Goal: Information Seeking & Learning: Find specific fact

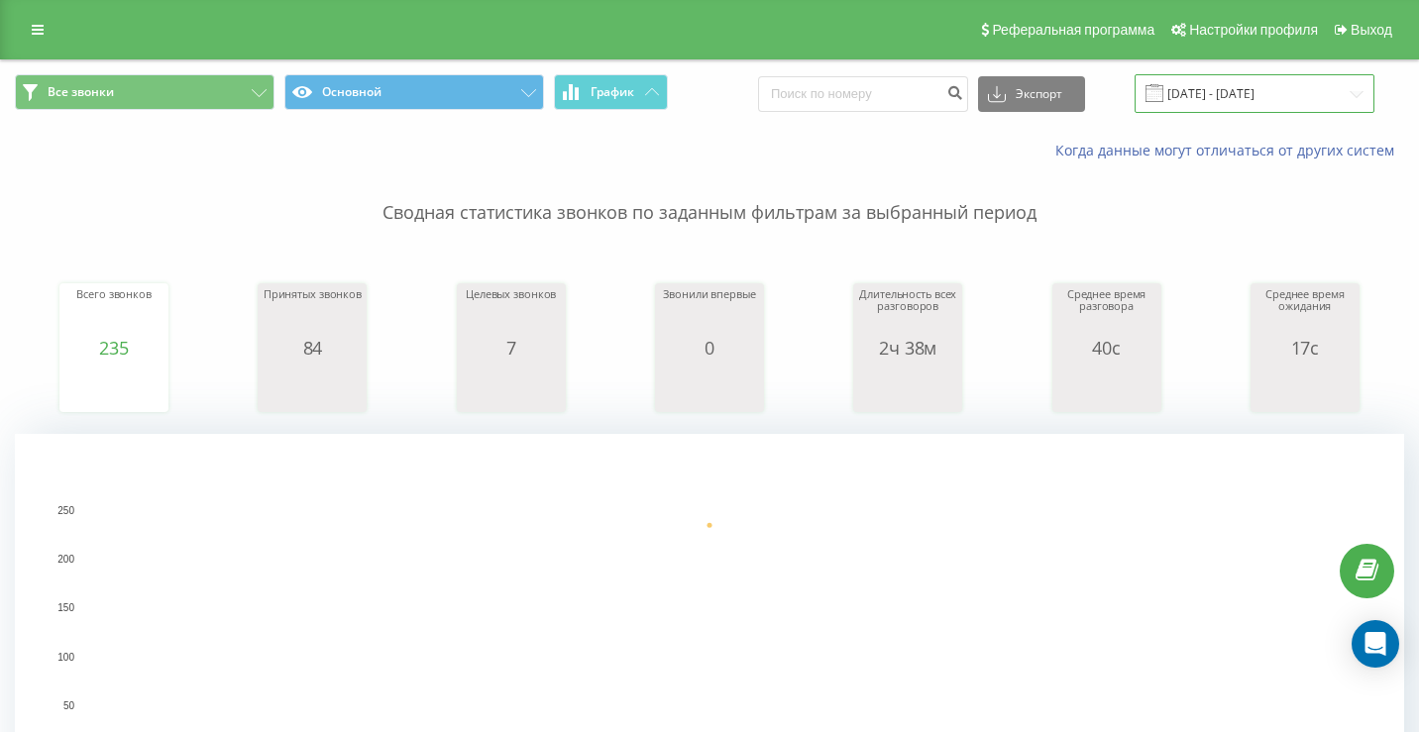
click at [1274, 99] on input "[DATE] - [DATE]" at bounding box center [1255, 93] width 240 height 39
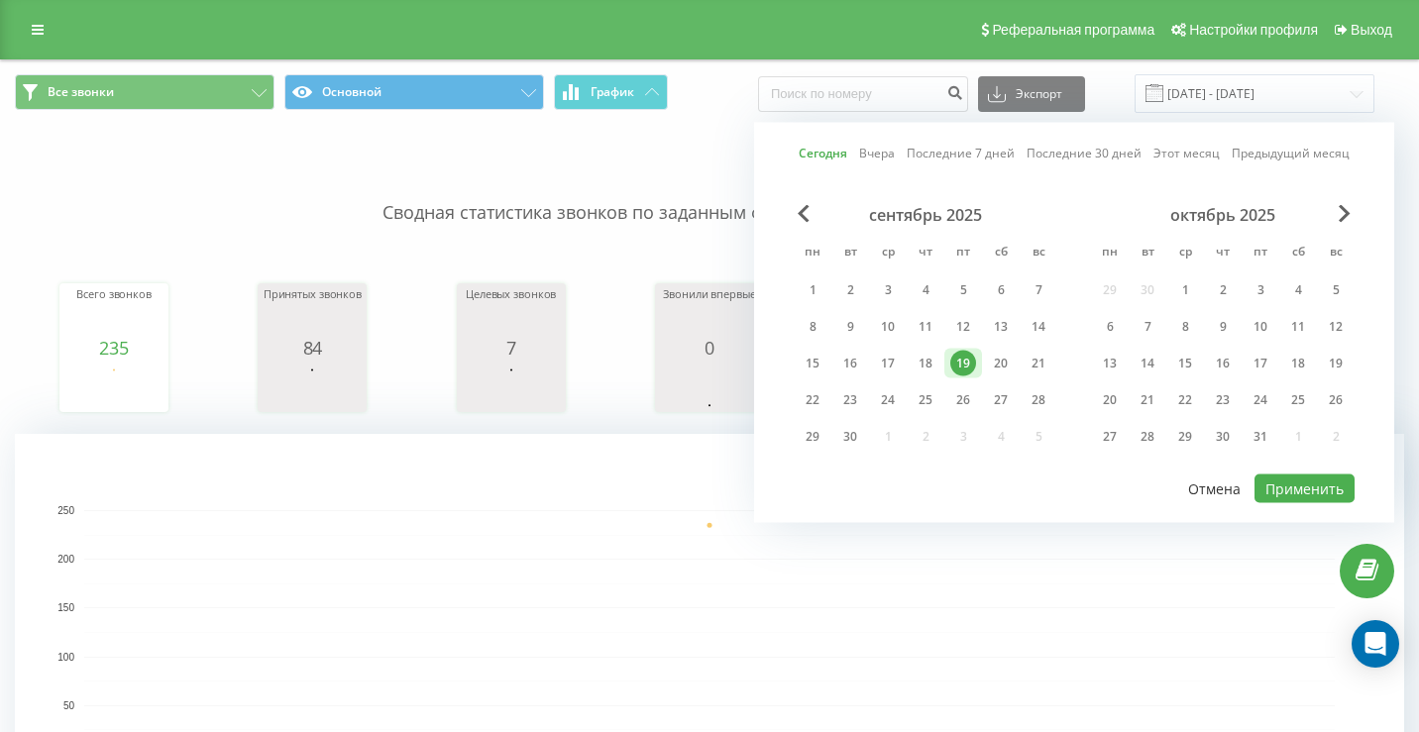
click at [1200, 485] on button "Отмена" at bounding box center [1214, 489] width 74 height 29
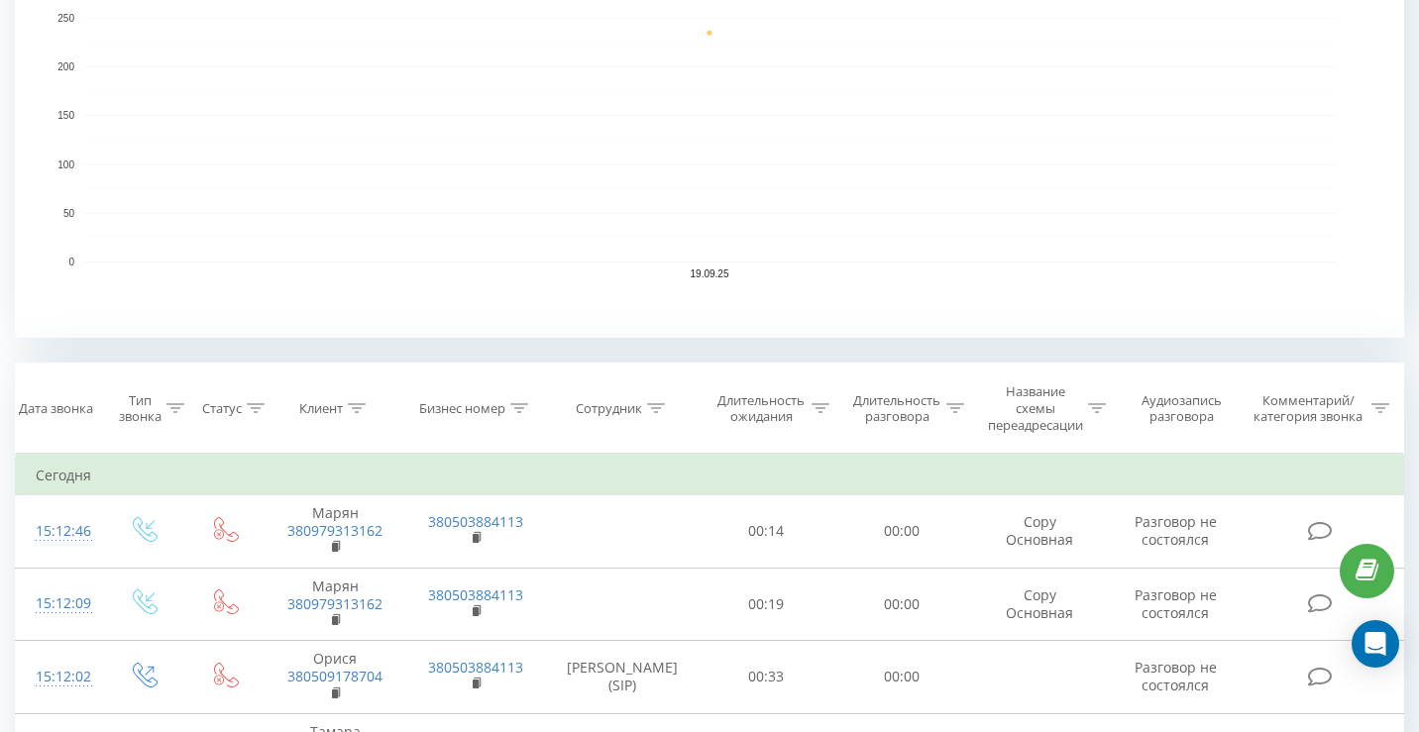
scroll to position [697, 0]
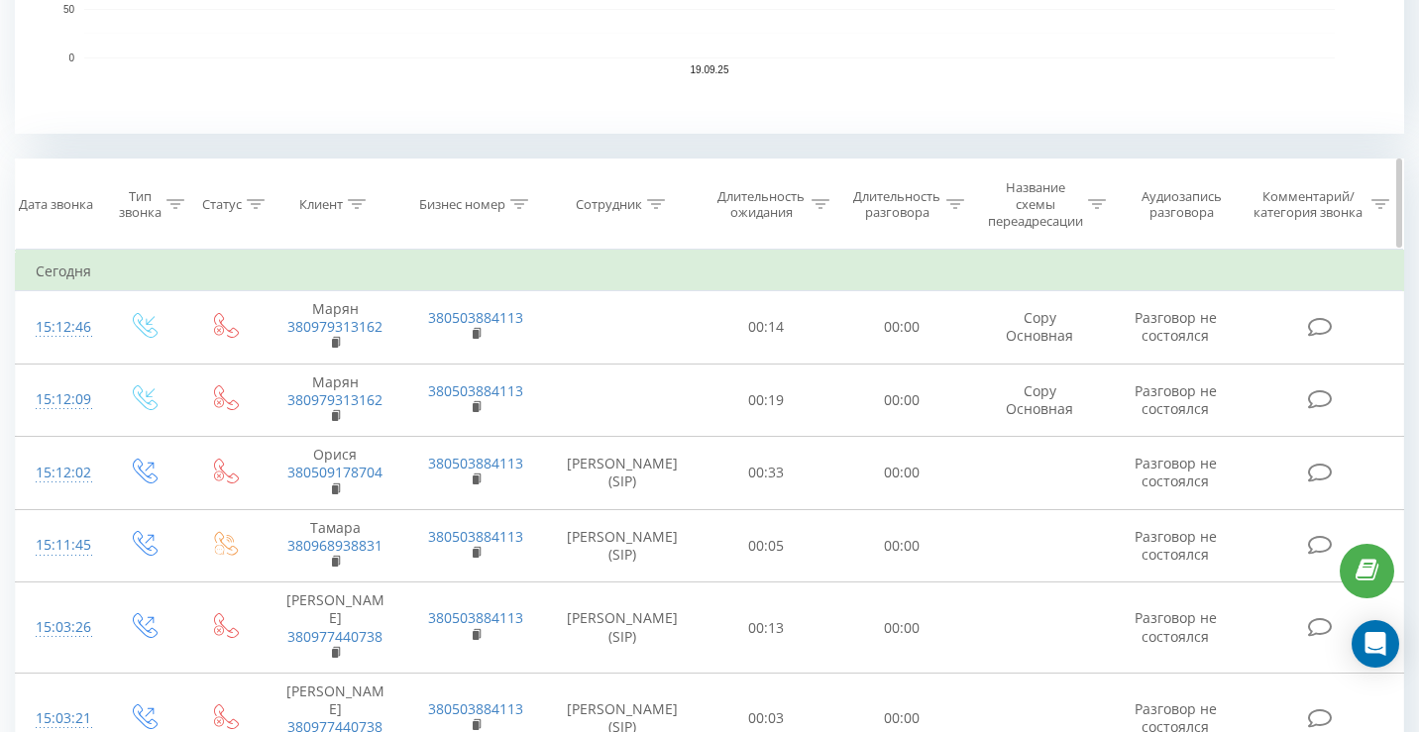
click at [655, 203] on icon at bounding box center [656, 204] width 18 height 10
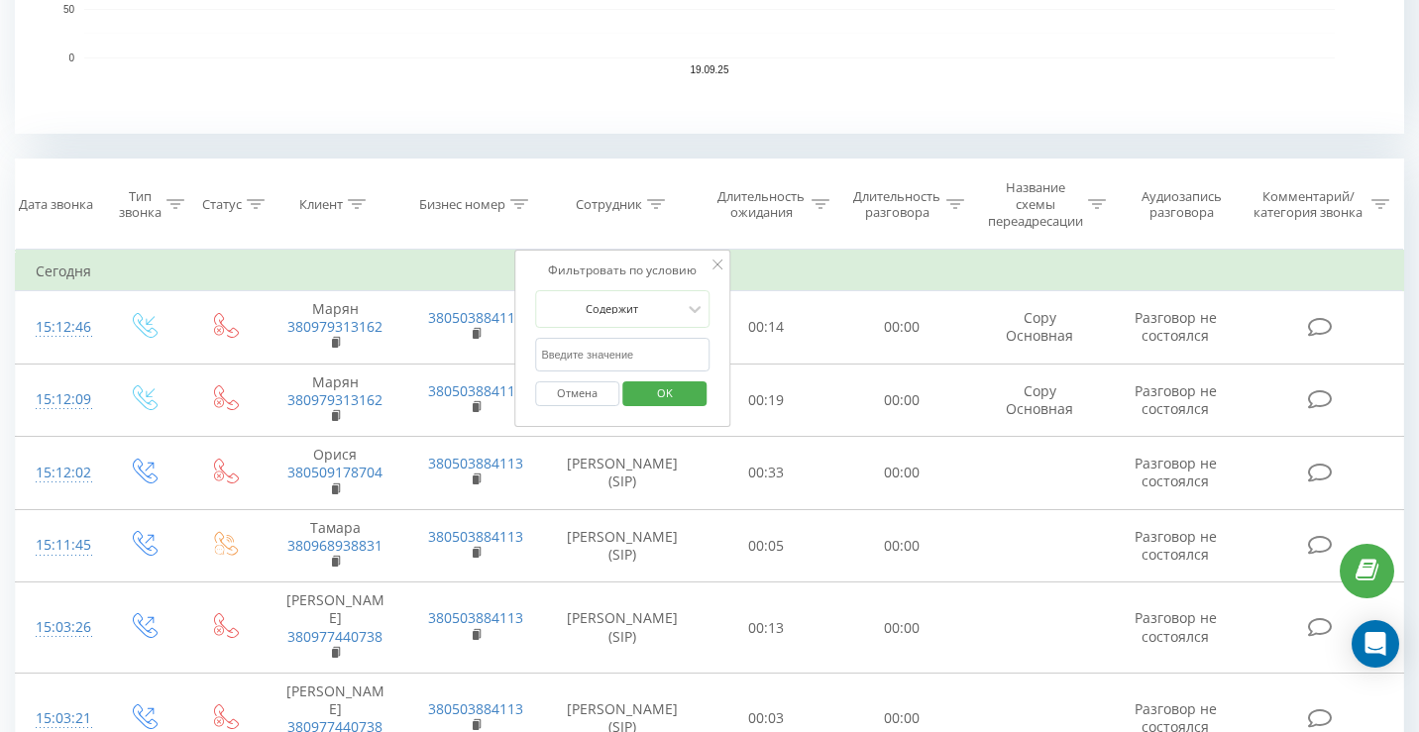
click at [630, 356] on input "text" at bounding box center [622, 355] width 174 height 35
type input "сім"
click at [705, 388] on button "OK" at bounding box center [664, 394] width 84 height 25
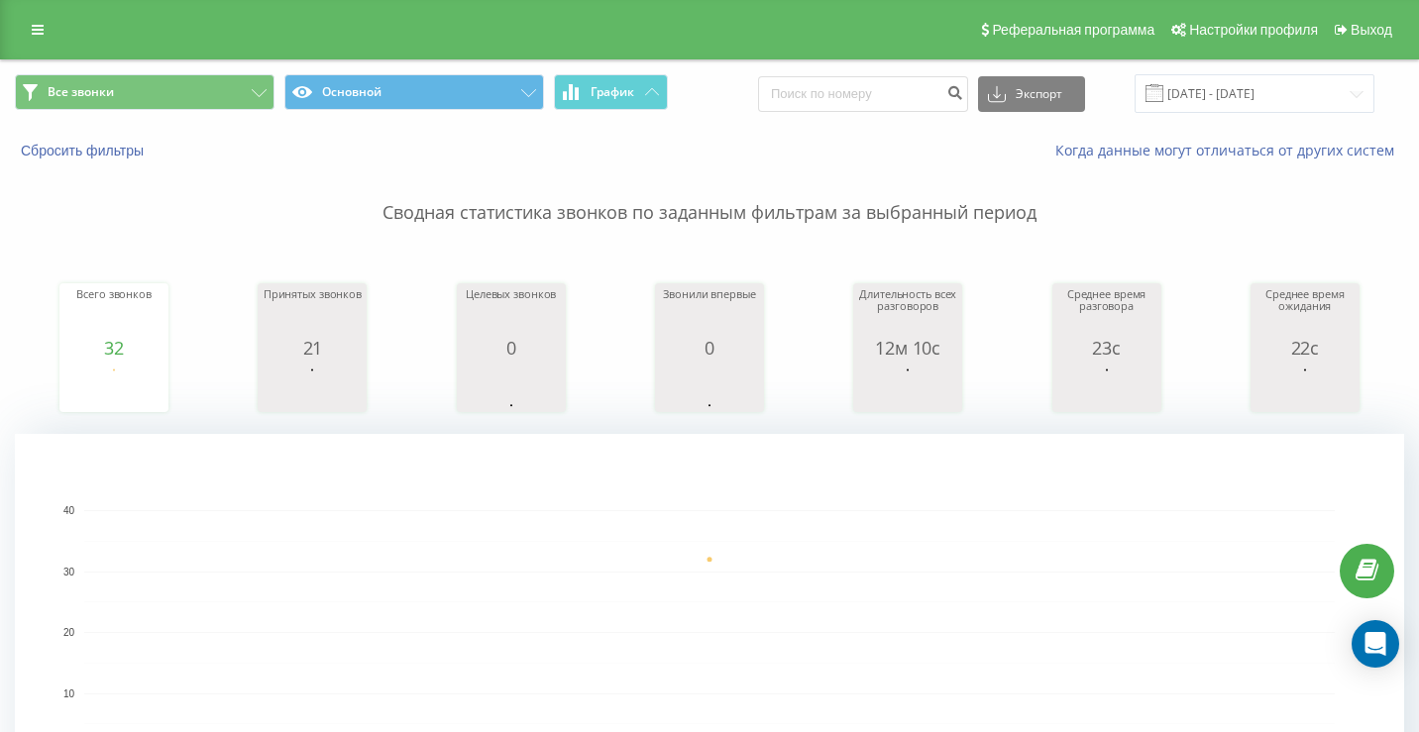
click at [1208, 220] on p "Сводная статистика звонков по заданным фильтрам за выбранный период" at bounding box center [709, 193] width 1389 height 65
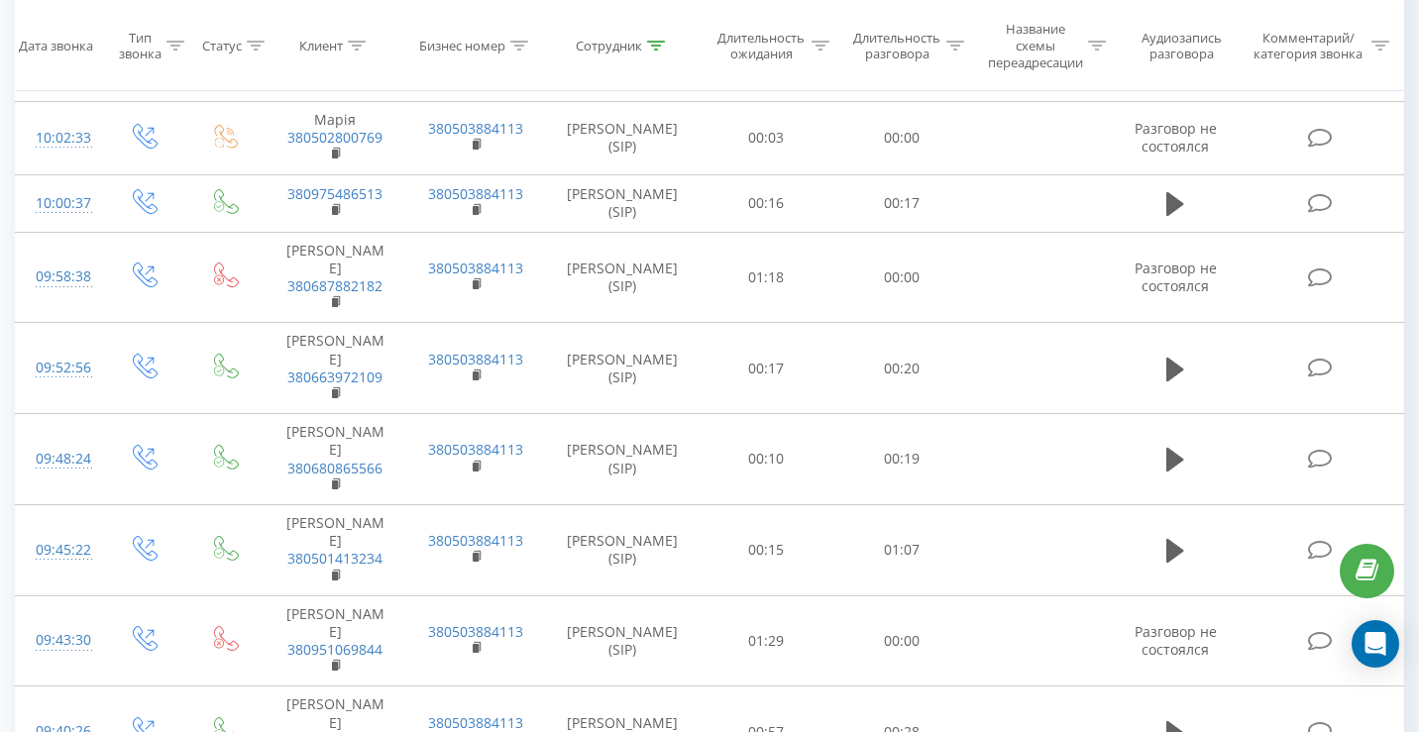
scroll to position [2266, 0]
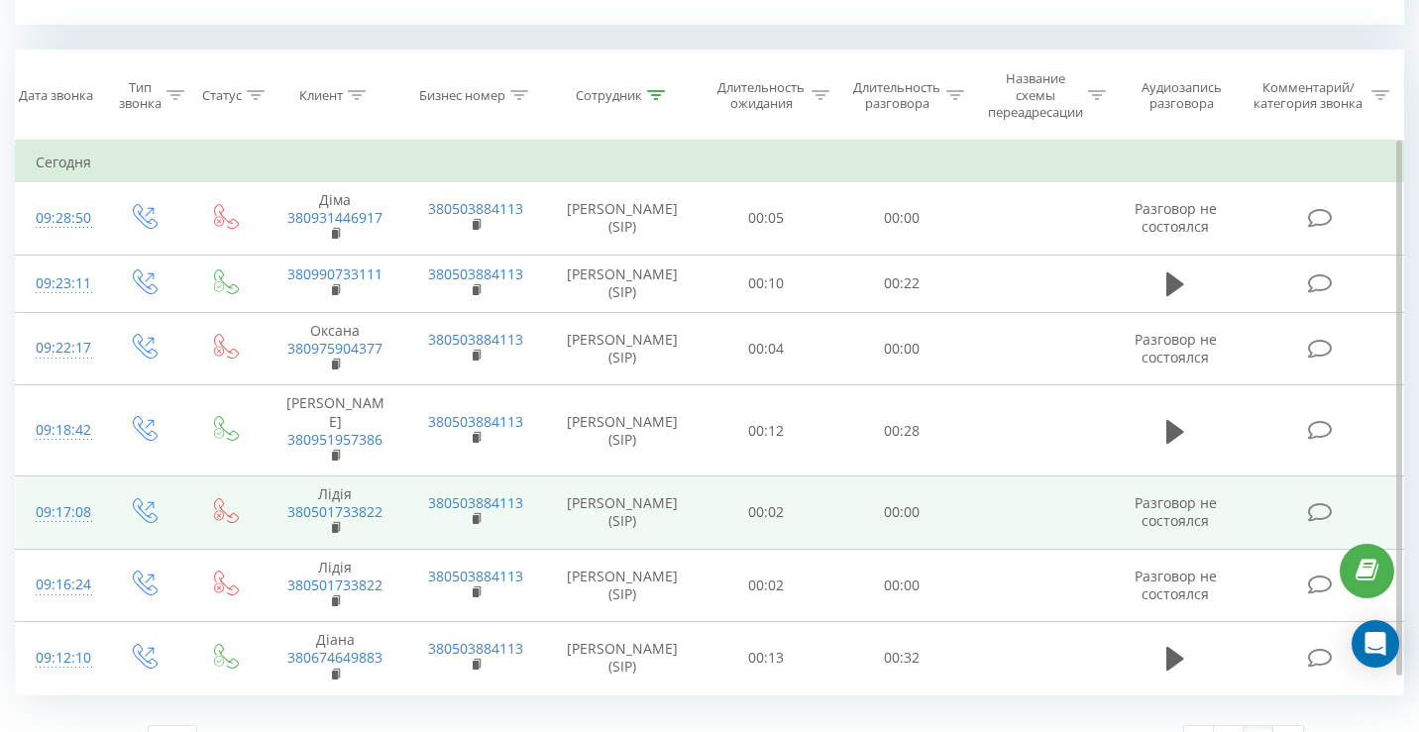
scroll to position [824, 0]
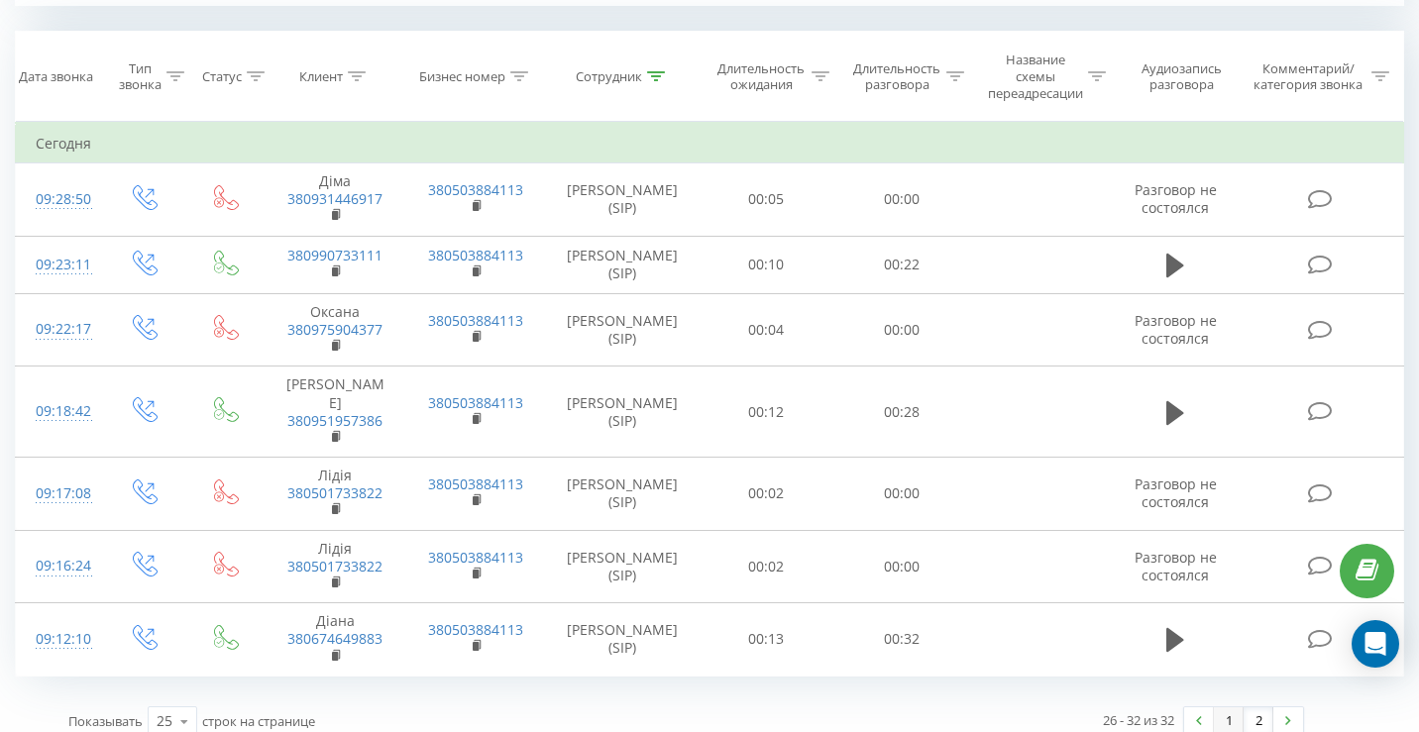
click at [1226, 708] on link "1" at bounding box center [1229, 722] width 30 height 28
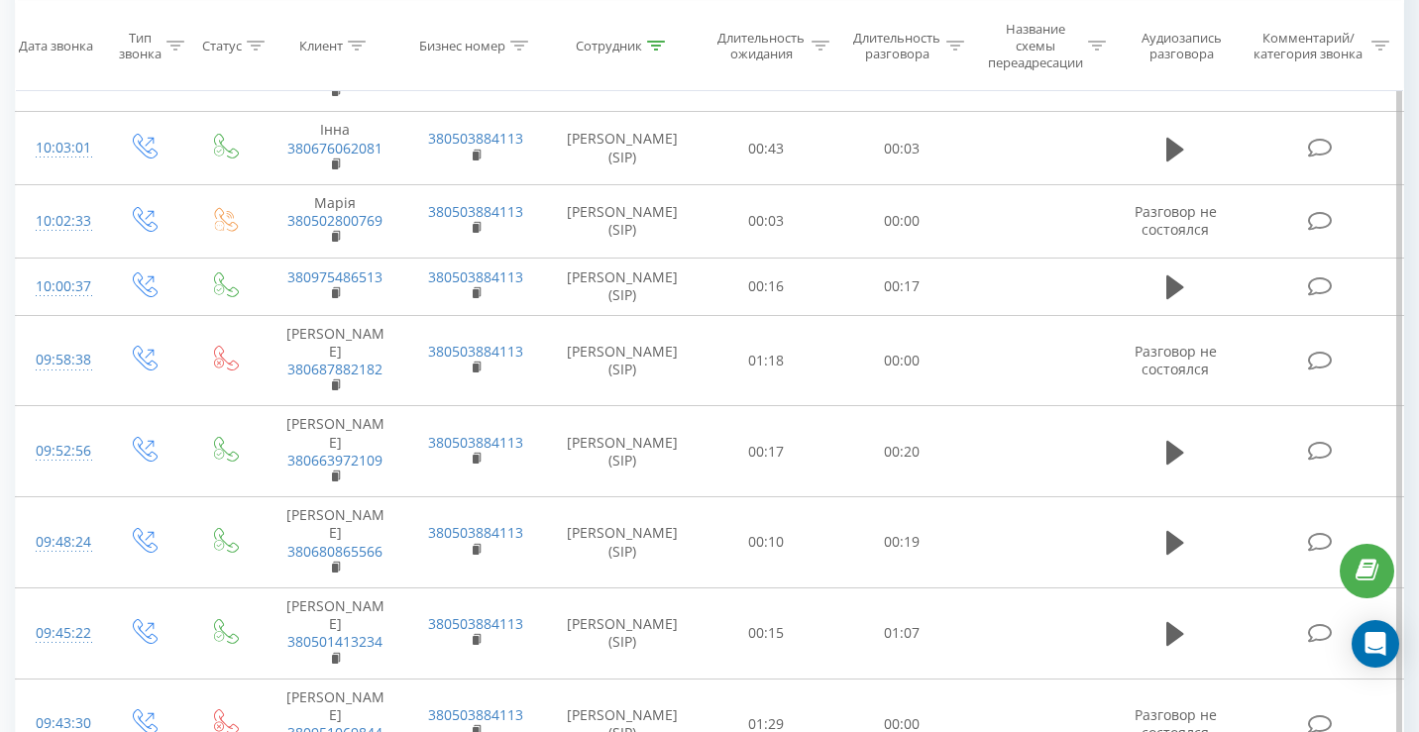
scroll to position [2266, 0]
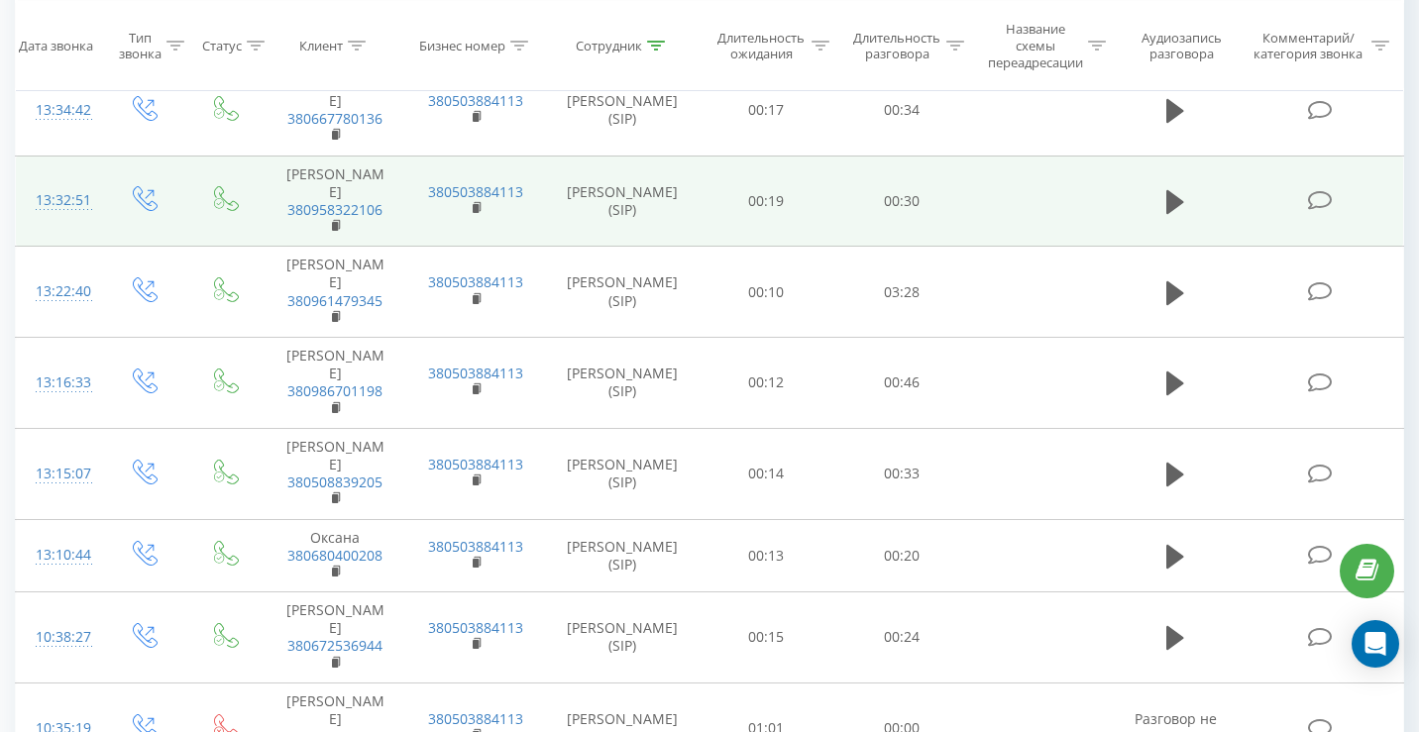
scroll to position [1077, 0]
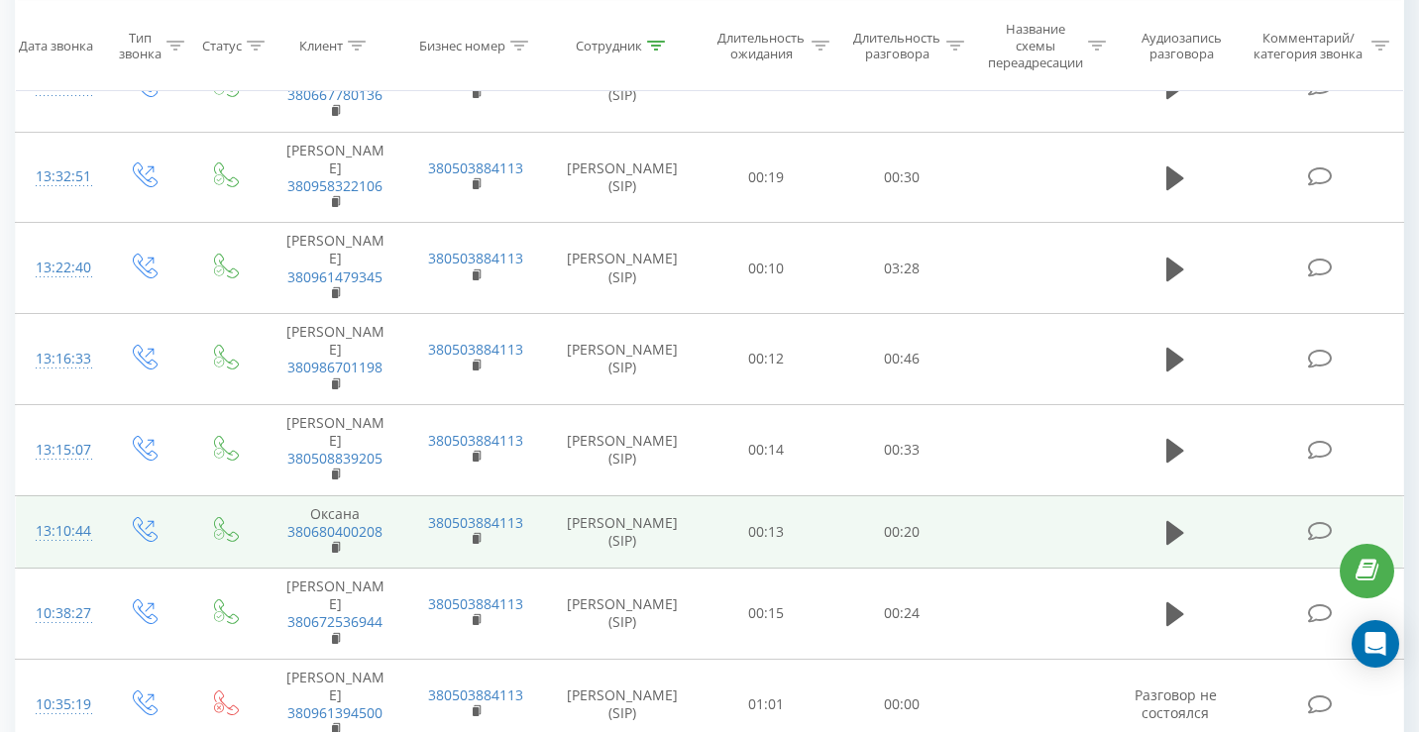
click at [97, 503] on td "13:10:44" at bounding box center [59, 531] width 87 height 73
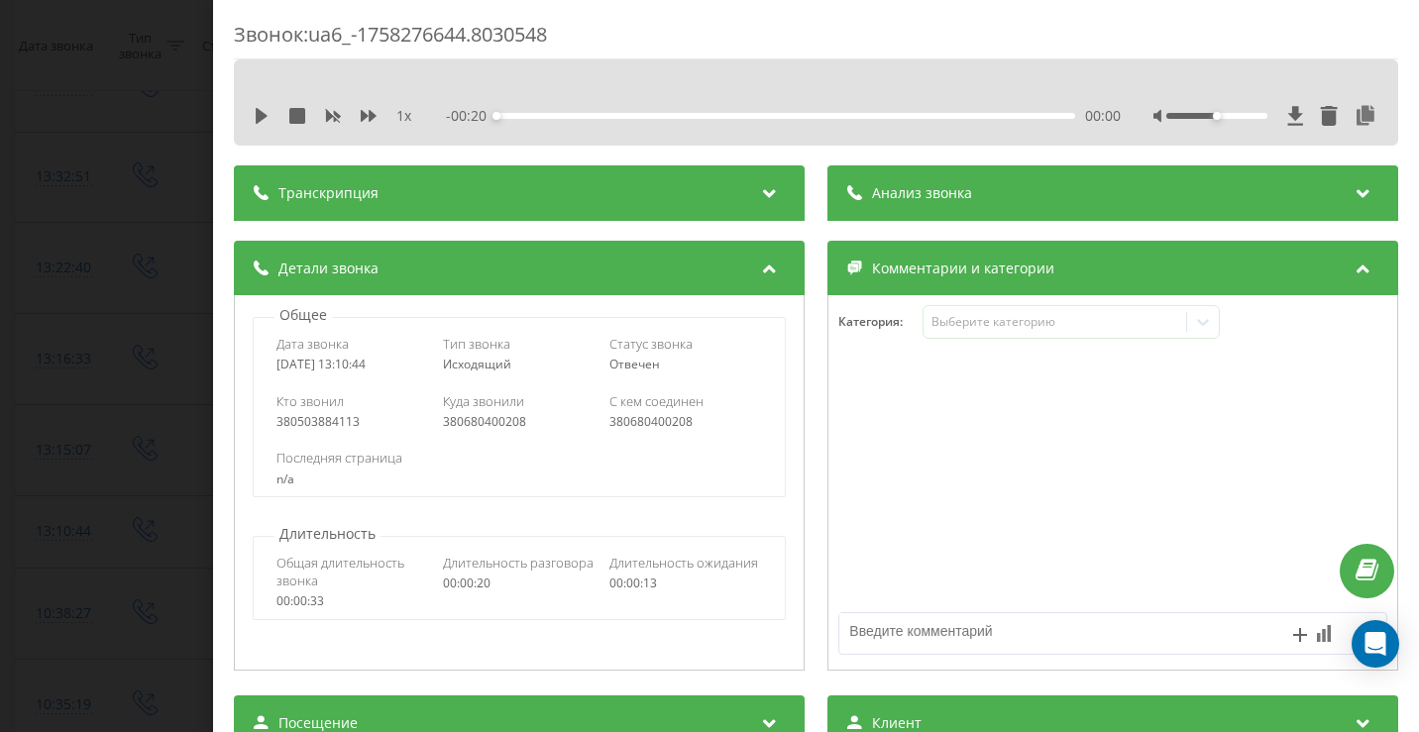
click at [171, 244] on div "Звонок : ua6_-1758276644.8030548 1 x - 00:20 00:00 00:00 Транскрипция Для анали…" at bounding box center [709, 366] width 1419 height 732
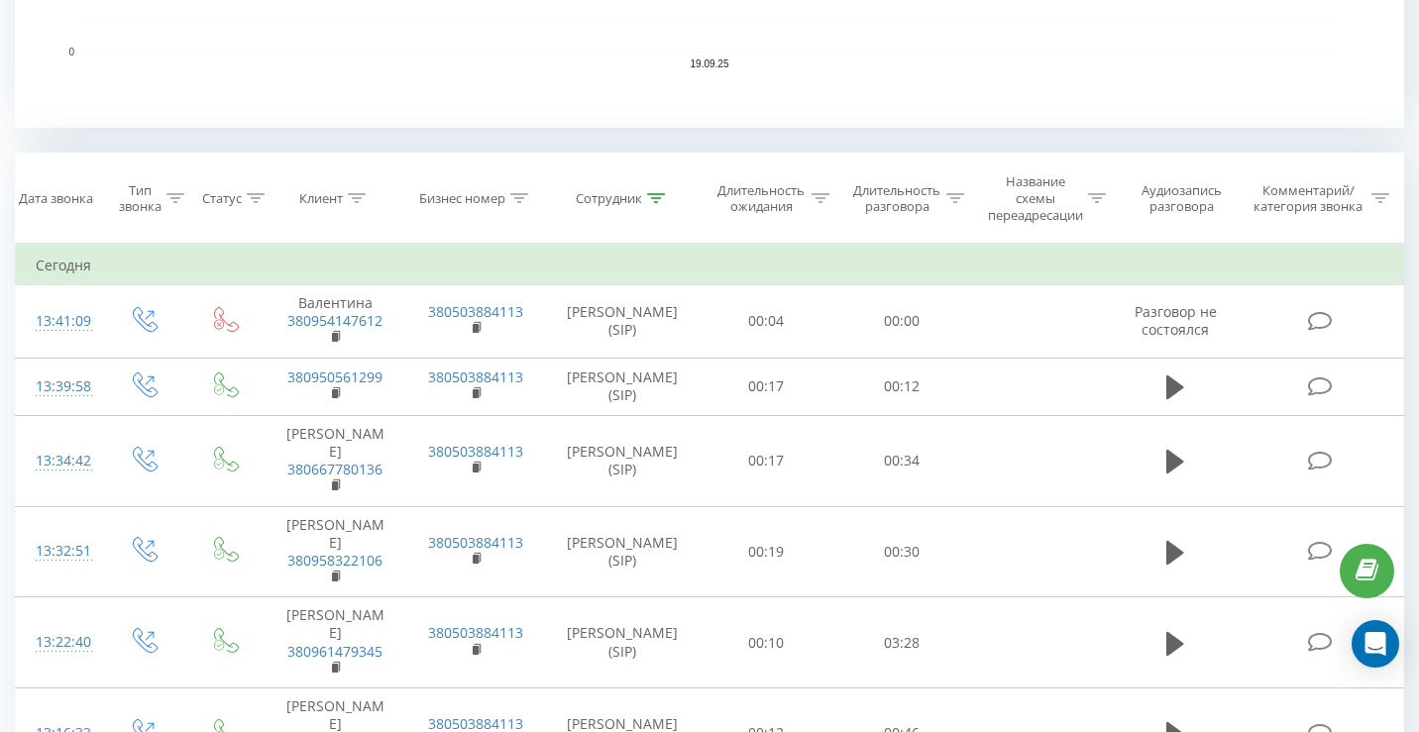
scroll to position [702, 0]
click at [653, 199] on icon at bounding box center [656, 199] width 18 height 10
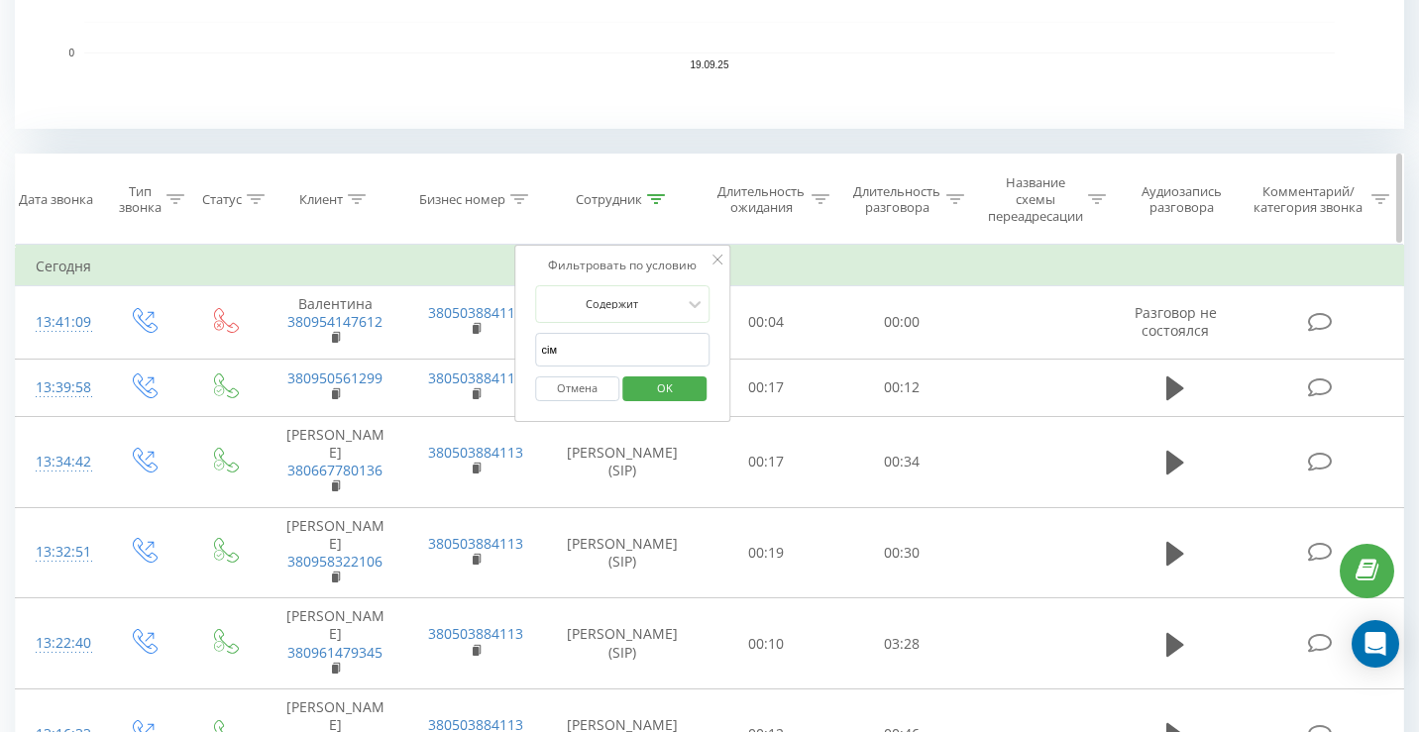
click at [653, 199] on icon at bounding box center [656, 199] width 18 height 10
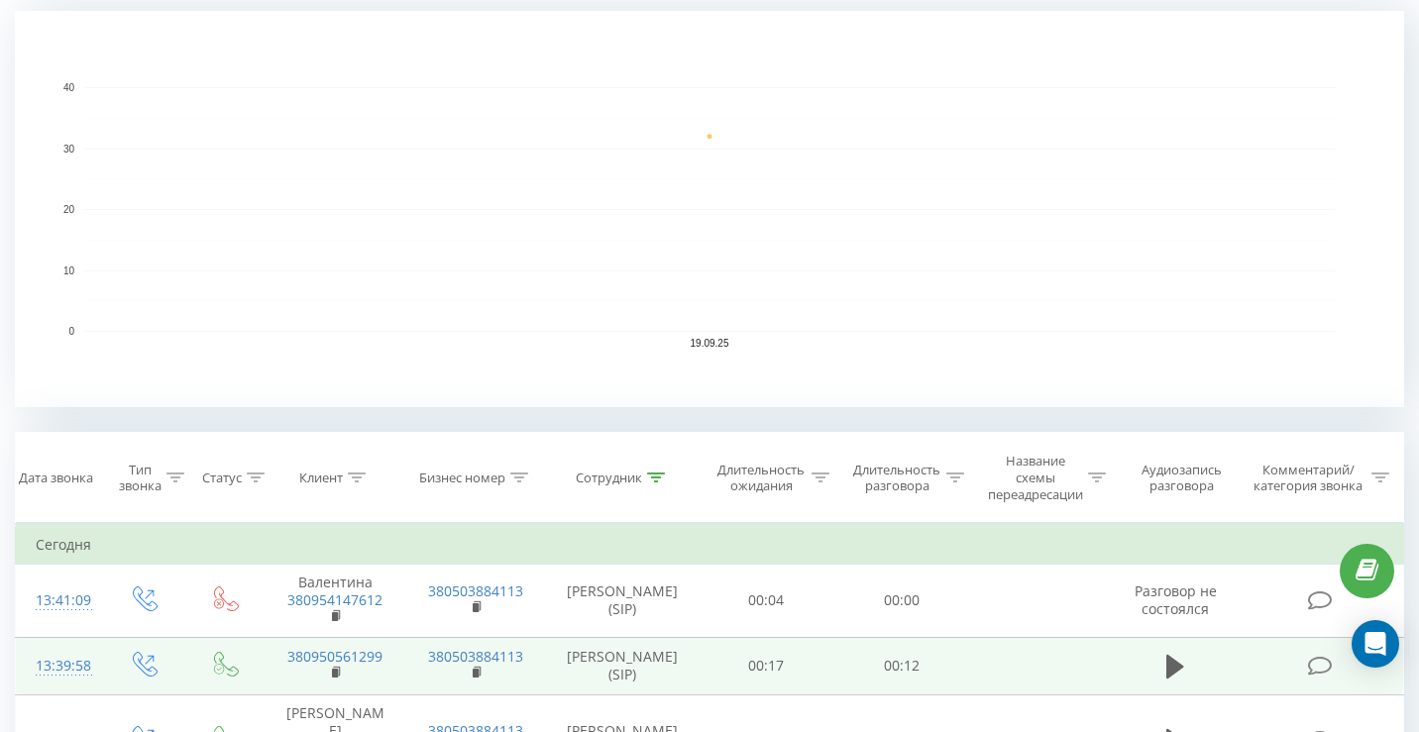
scroll to position [0, 0]
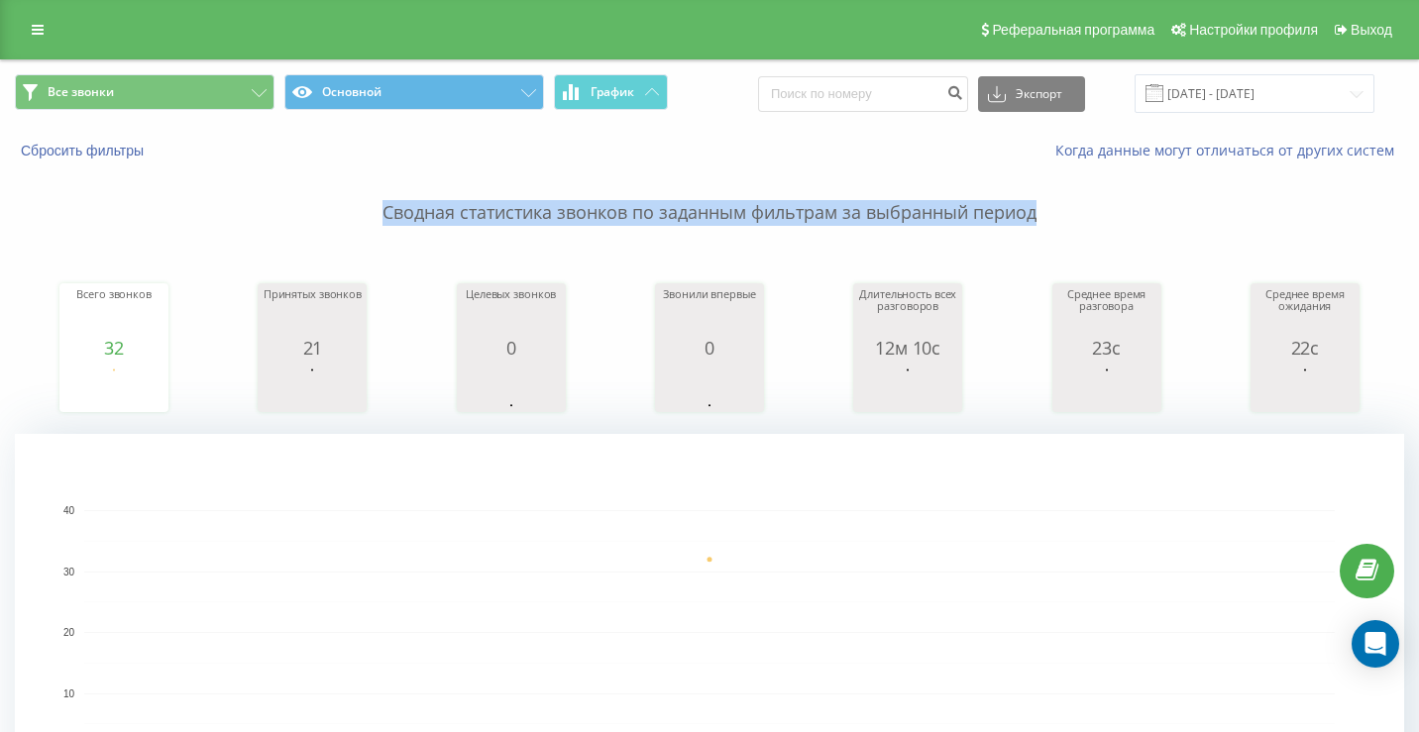
drag, startPoint x: 1048, startPoint y: 221, endPoint x: 374, endPoint y: 204, distance: 675.0
click at [374, 204] on p "Сводная статистика звонков по заданным фильтрам за выбранный период" at bounding box center [709, 193] width 1389 height 65
drag, startPoint x: 384, startPoint y: 210, endPoint x: 1047, endPoint y: 225, distance: 663.1
click at [1047, 225] on p "Сводная статистика звонков по заданным фильтрам за выбранный период" at bounding box center [709, 193] width 1389 height 65
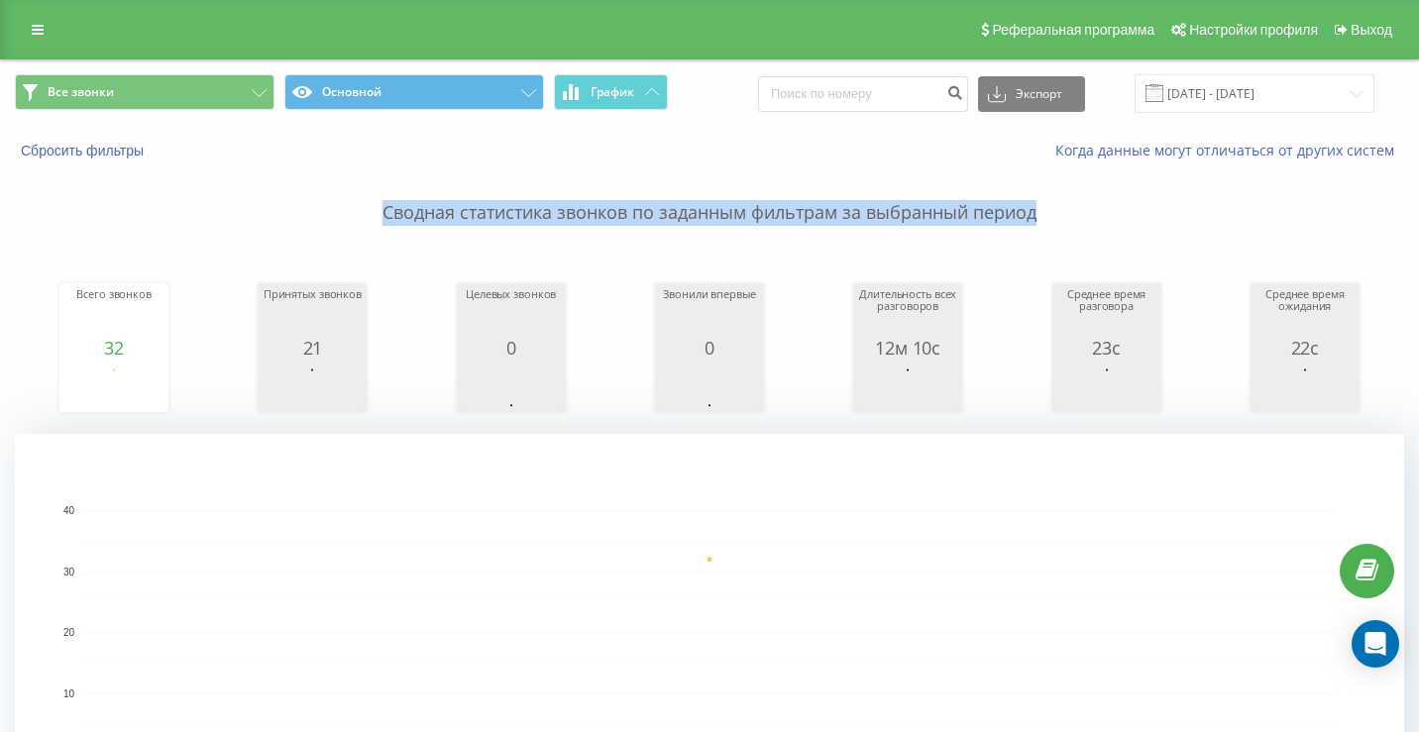
click at [1047, 225] on p "Сводная статистика звонков по заданным фильтрам за выбранный период" at bounding box center [709, 193] width 1389 height 65
drag, startPoint x: 1044, startPoint y: 206, endPoint x: 385, endPoint y: 219, distance: 659.1
click at [385, 219] on p "Сводная статистика звонков по заданным фильтрам за выбранный период" at bounding box center [709, 193] width 1389 height 65
drag, startPoint x: 385, startPoint y: 219, endPoint x: 1043, endPoint y: 220, distance: 658.0
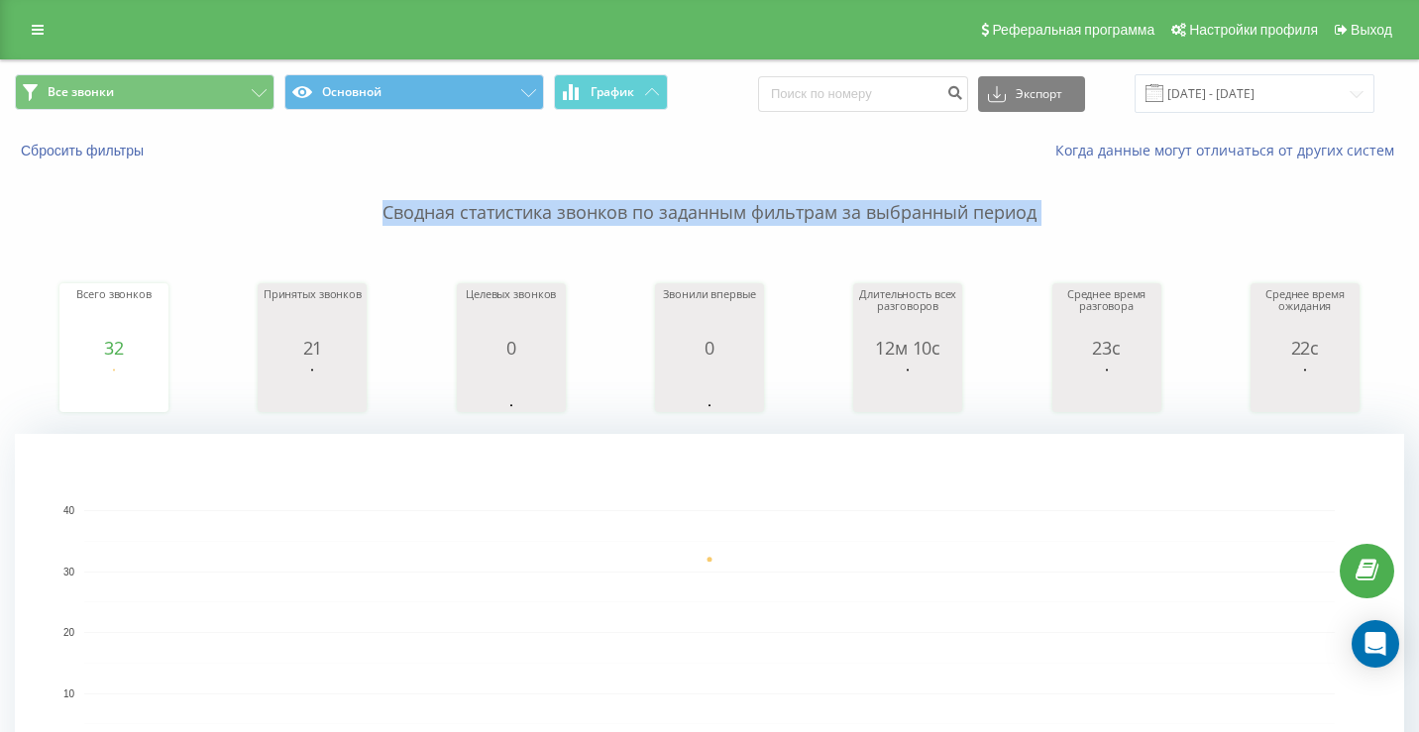
click at [1043, 220] on p "Сводная статистика звонков по заданным фильтрам за выбранный период" at bounding box center [709, 193] width 1389 height 65
drag, startPoint x: 1043, startPoint y: 220, endPoint x: 382, endPoint y: 218, distance: 661.9
click at [382, 218] on p "Сводная статистика звонков по заданным фильтрам за выбранный период" at bounding box center [709, 193] width 1389 height 65
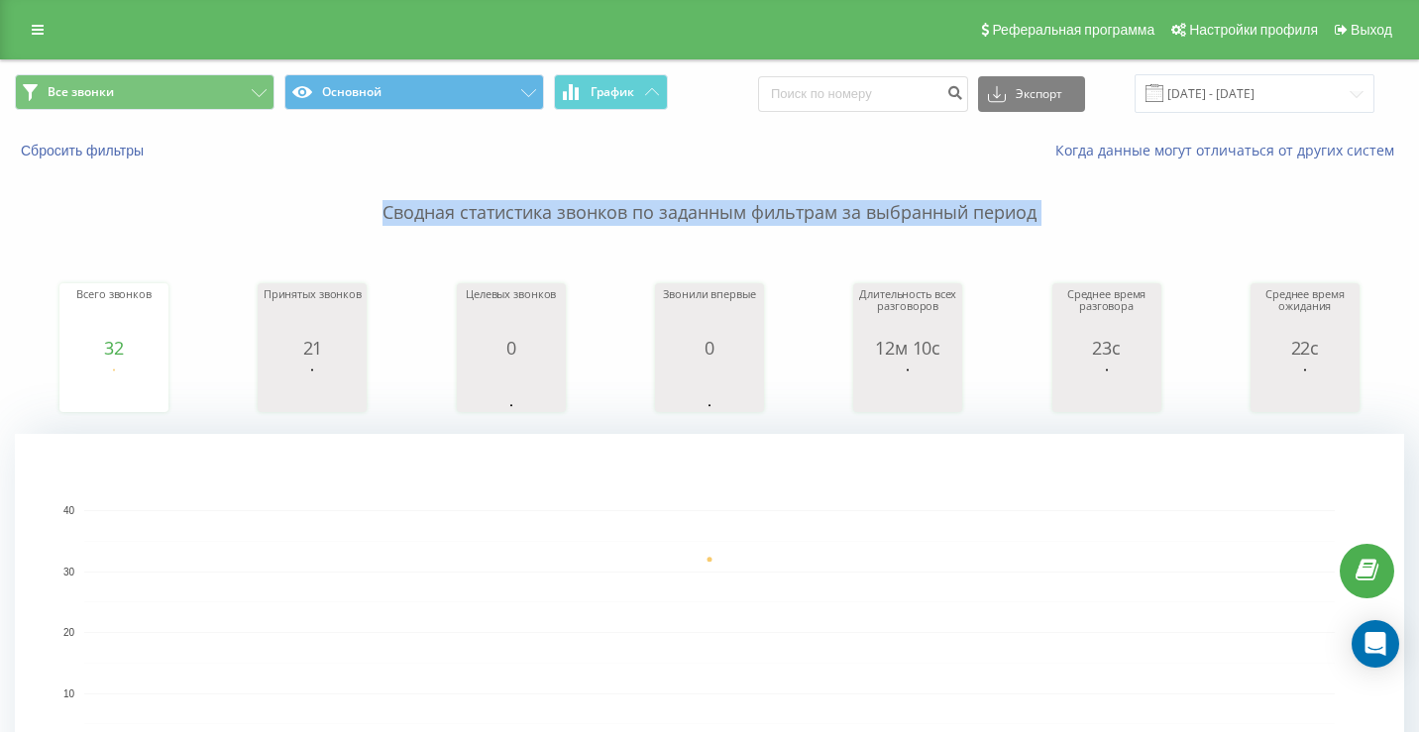
drag, startPoint x: 382, startPoint y: 218, endPoint x: 1051, endPoint y: 215, distance: 669.9
click at [1051, 215] on p "Сводная статистика звонков по заданным фильтрам за выбранный период" at bounding box center [709, 193] width 1389 height 65
drag, startPoint x: 1051, startPoint y: 215, endPoint x: 386, endPoint y: 214, distance: 664.9
click at [386, 214] on p "Сводная статистика звонков по заданным фильтрам за выбранный период" at bounding box center [709, 193] width 1389 height 65
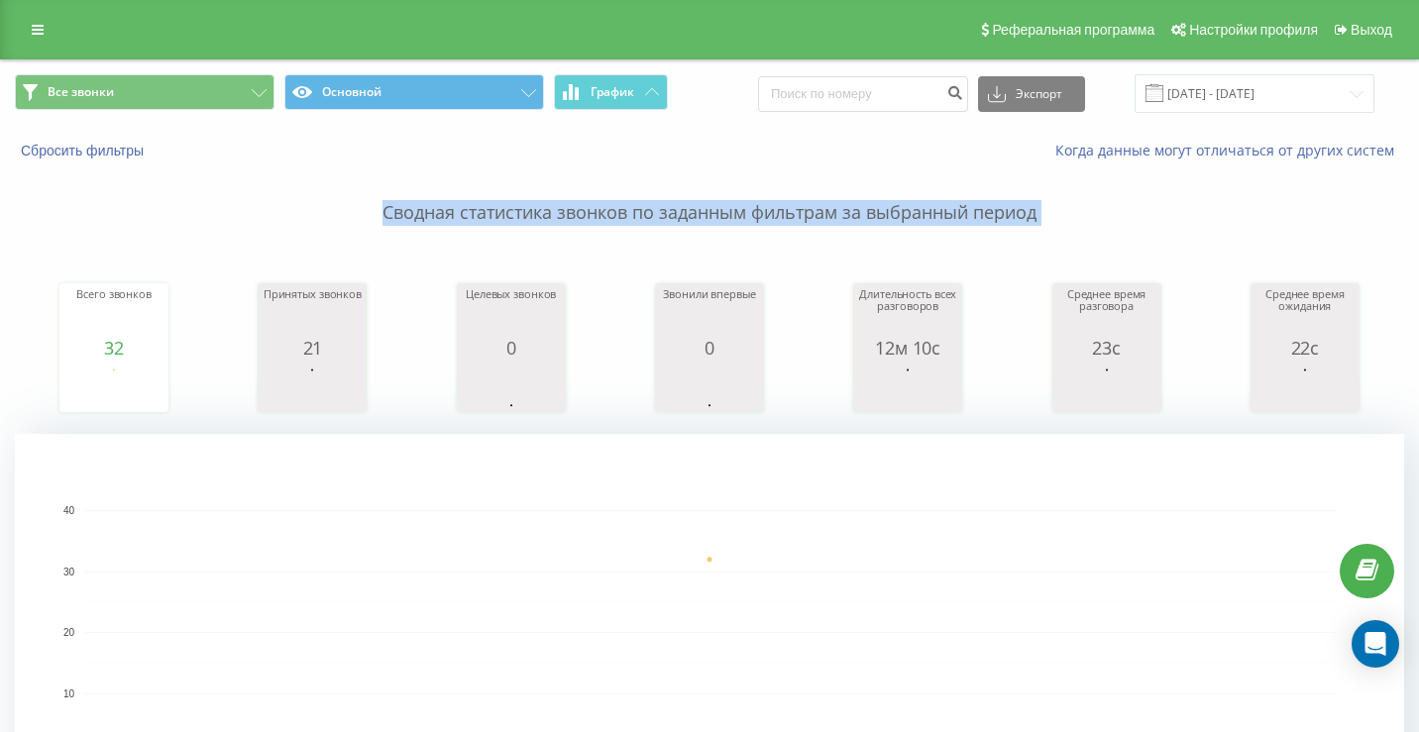
click at [386, 214] on p "Сводная статистика звонков по заданным фильтрам за выбранный период" at bounding box center [709, 193] width 1389 height 65
drag, startPoint x: 386, startPoint y: 214, endPoint x: 1053, endPoint y: 209, distance: 666.9
click at [1053, 209] on p "Сводная статистика звонков по заданным фильтрам за выбранный период" at bounding box center [709, 193] width 1389 height 65
drag, startPoint x: 1053, startPoint y: 209, endPoint x: 382, endPoint y: 212, distance: 670.9
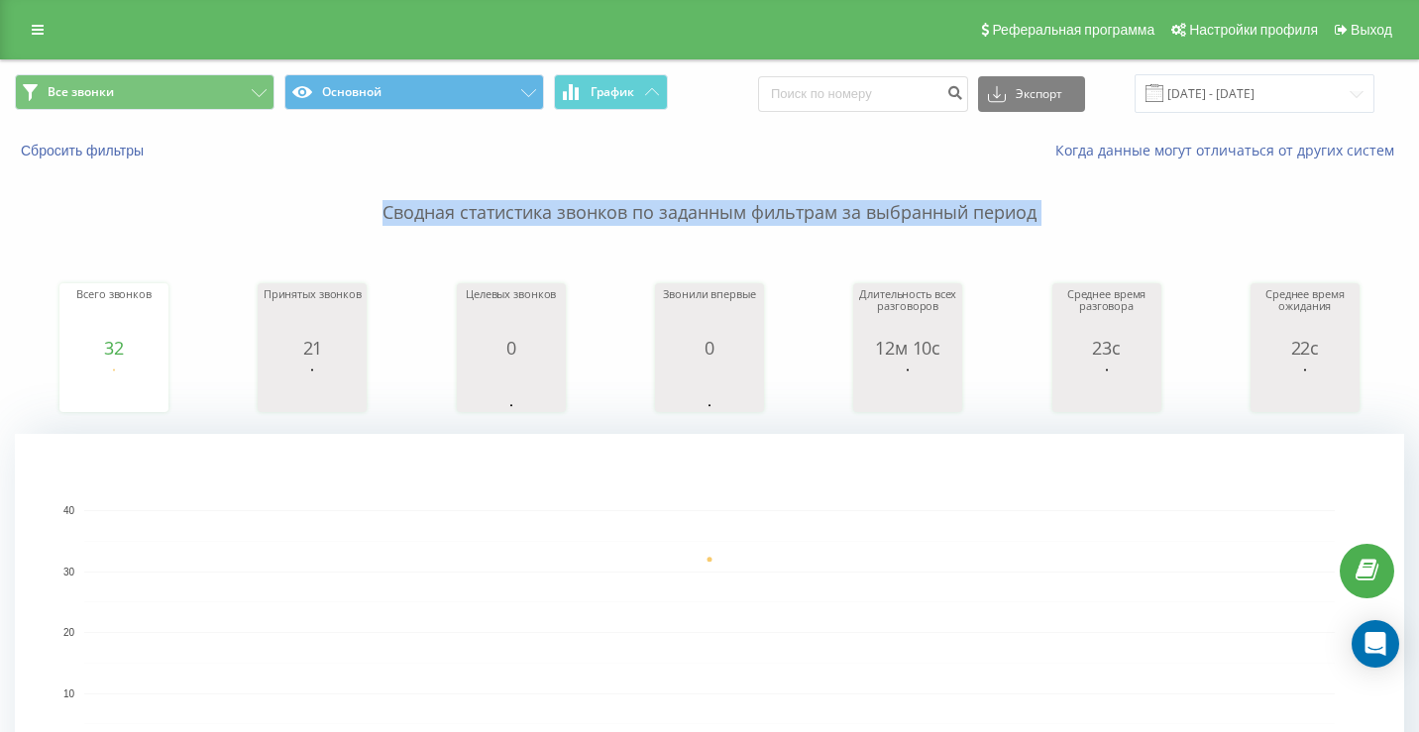
click at [382, 212] on p "Сводная статистика звонков по заданным фильтрам за выбранный период" at bounding box center [709, 193] width 1389 height 65
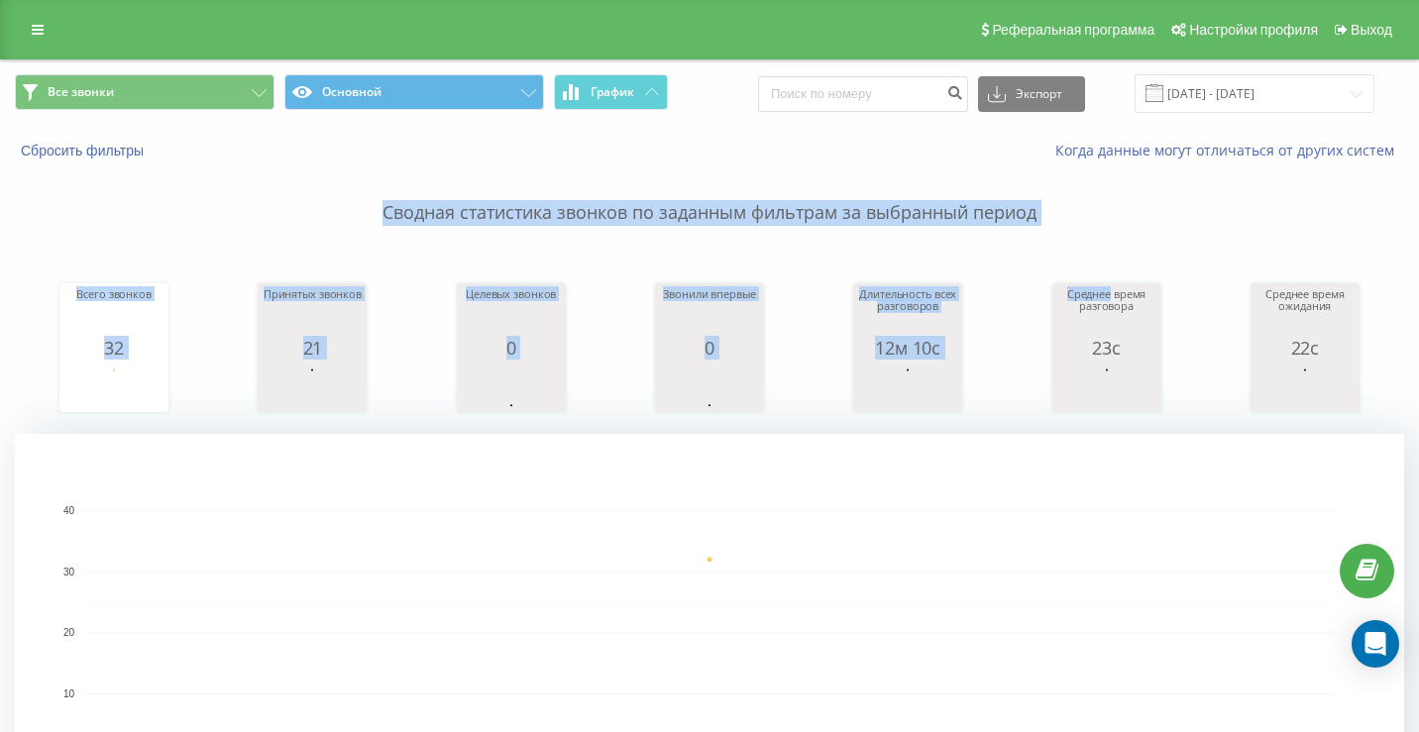
drag, startPoint x: 382, startPoint y: 212, endPoint x: 1032, endPoint y: 228, distance: 649.2
click at [1032, 228] on div "Сводная статистика звонков по заданным фильтрам за выбранный период Всего звонк…" at bounding box center [709, 496] width 1389 height 670
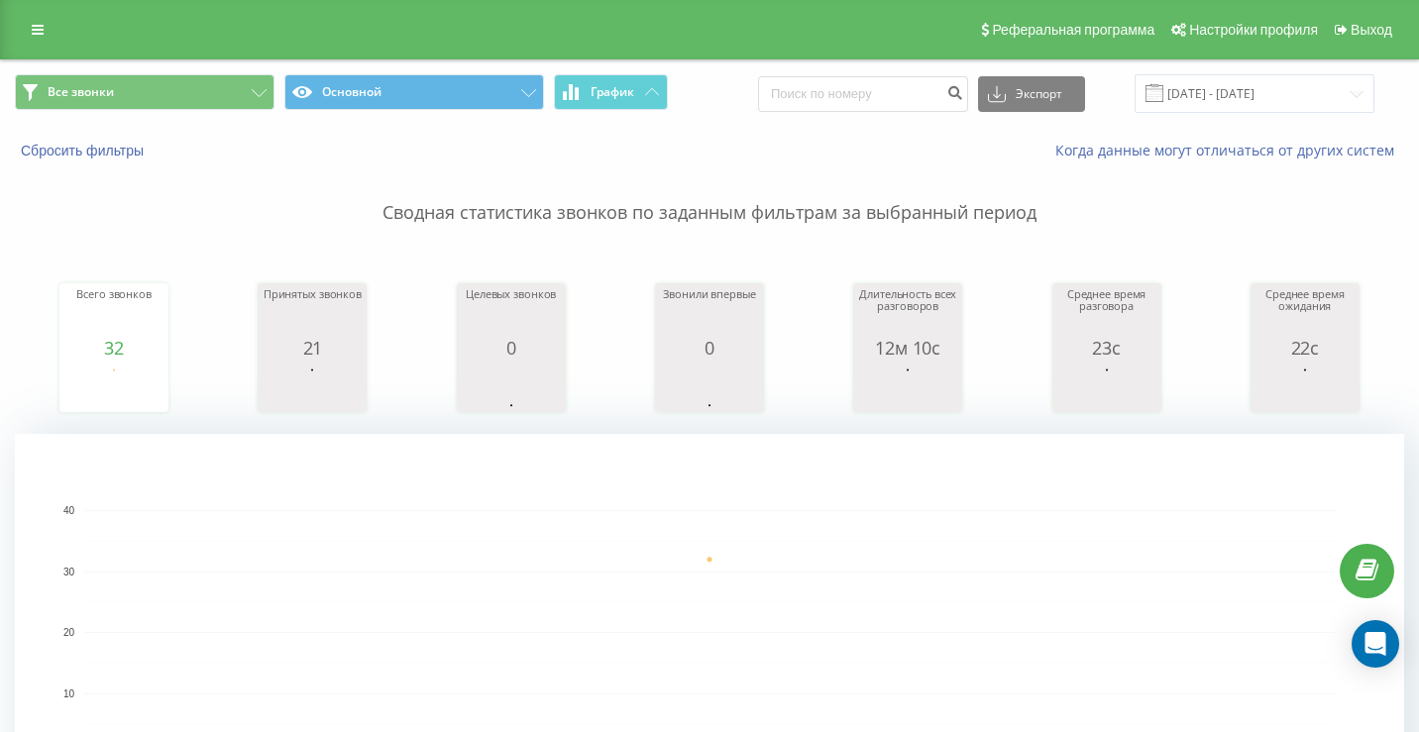
click at [1032, 226] on div "Сводная статистика звонков по заданным фильтрам за выбранный период Всего звонк…" at bounding box center [709, 496] width 1389 height 670
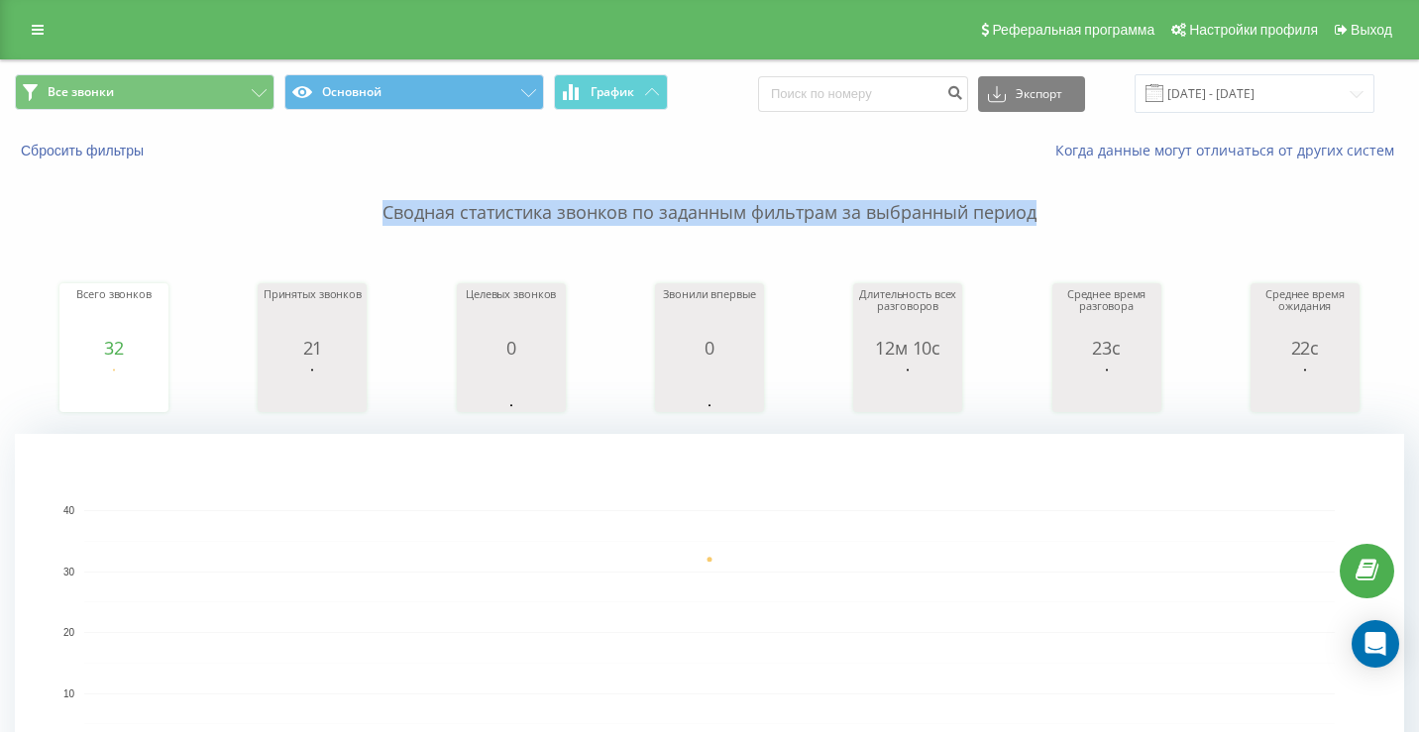
drag, startPoint x: 1045, startPoint y: 216, endPoint x: 384, endPoint y: 208, distance: 661.0
click at [384, 209] on p "Сводная статистика звонков по заданным фильтрам за выбранный период" at bounding box center [709, 193] width 1389 height 65
click at [384, 208] on p "Сводная статистика звонков по заданным фильтрам за выбранный период" at bounding box center [709, 193] width 1389 height 65
drag, startPoint x: 384, startPoint y: 208, endPoint x: 1027, endPoint y: 217, distance: 642.2
click at [1027, 217] on p "Сводная статистика звонков по заданным фильтрам за выбранный период" at bounding box center [709, 193] width 1389 height 65
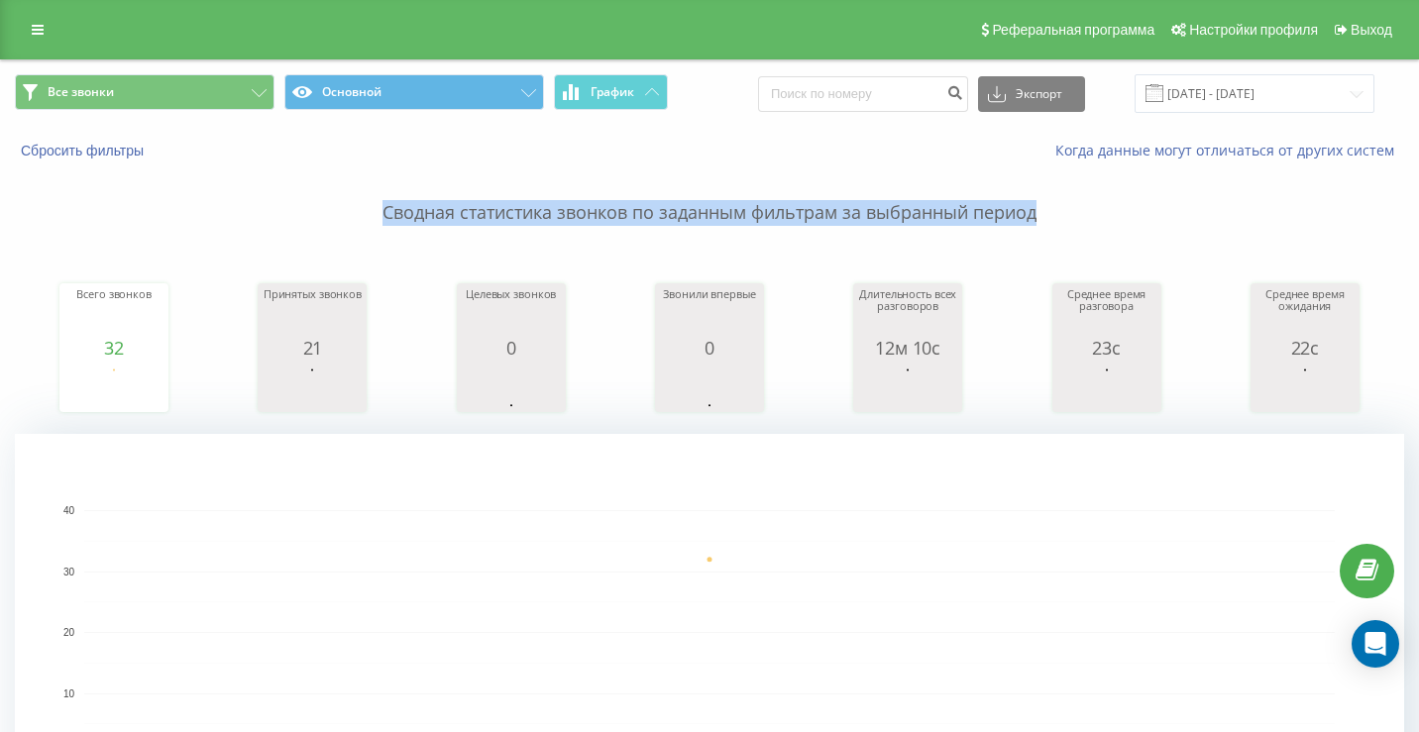
click at [1027, 217] on p "Сводная статистика звонков по заданным фильтрам за выбранный период" at bounding box center [709, 193] width 1389 height 65
drag, startPoint x: 1046, startPoint y: 216, endPoint x: 387, endPoint y: 208, distance: 659.0
click at [387, 208] on p "Сводная статистика звонков по заданным фильтрам за выбранный период" at bounding box center [709, 193] width 1389 height 65
drag, startPoint x: 387, startPoint y: 208, endPoint x: 1024, endPoint y: 216, distance: 636.2
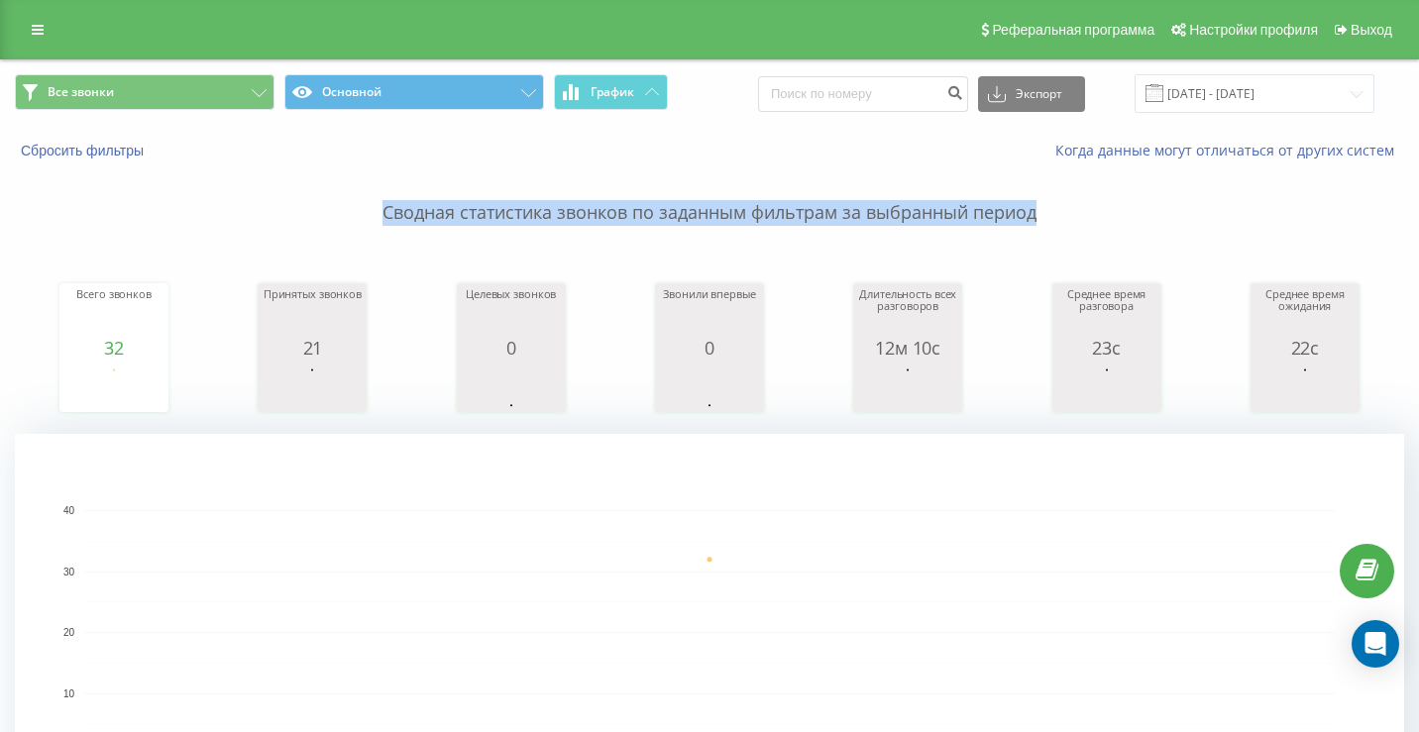
click at [1024, 216] on p "Сводная статистика звонков по заданным фильтрам за выбранный период" at bounding box center [709, 193] width 1389 height 65
drag, startPoint x: 1036, startPoint y: 217, endPoint x: 382, endPoint y: 206, distance: 654.1
click at [382, 207] on p "Сводная статистика звонков по заданным фильтрам за выбранный период" at bounding box center [709, 193] width 1389 height 65
click at [382, 206] on p "Сводная статистика звонков по заданным фильтрам за выбранный период" at bounding box center [709, 193] width 1389 height 65
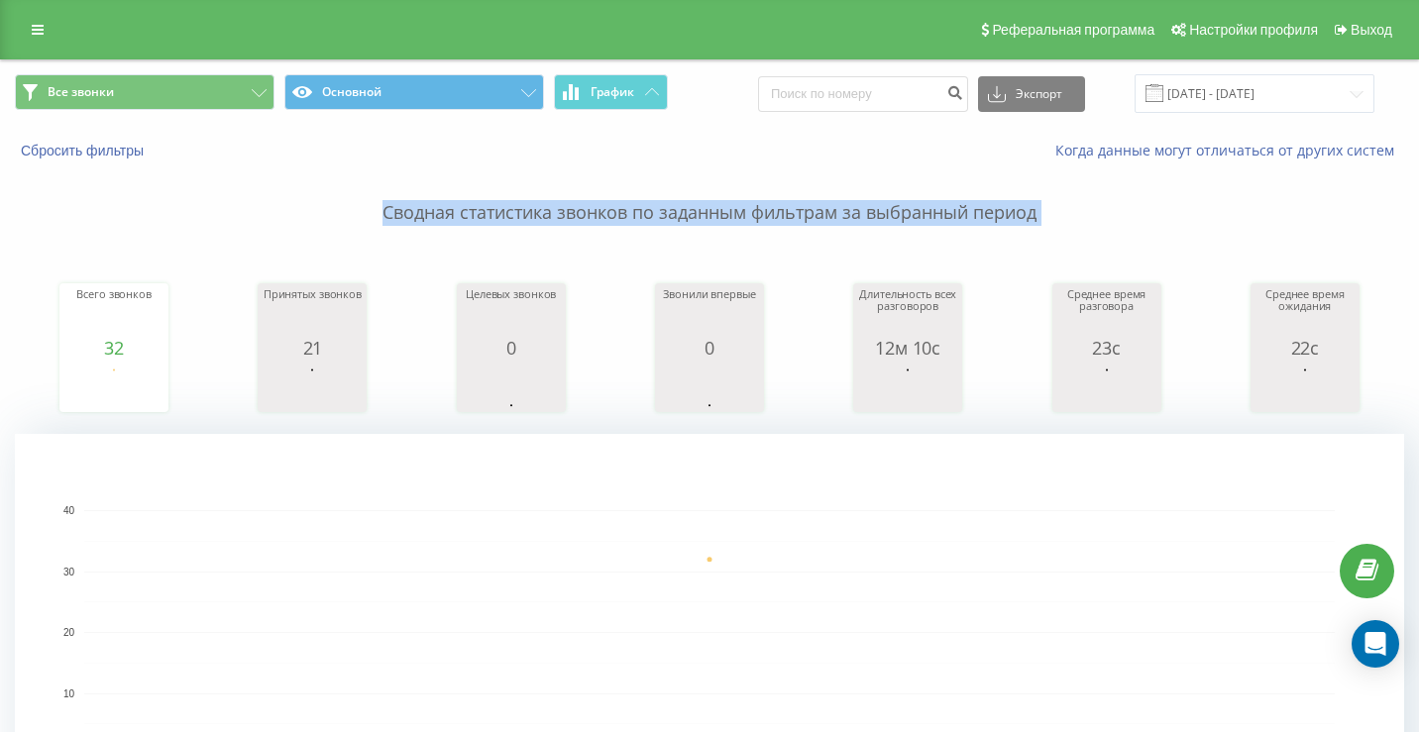
drag, startPoint x: 382, startPoint y: 206, endPoint x: 1060, endPoint y: 212, distance: 678.8
click at [1060, 212] on p "Сводная статистика звонков по заданным фильтрам за выбранный период" at bounding box center [709, 193] width 1389 height 65
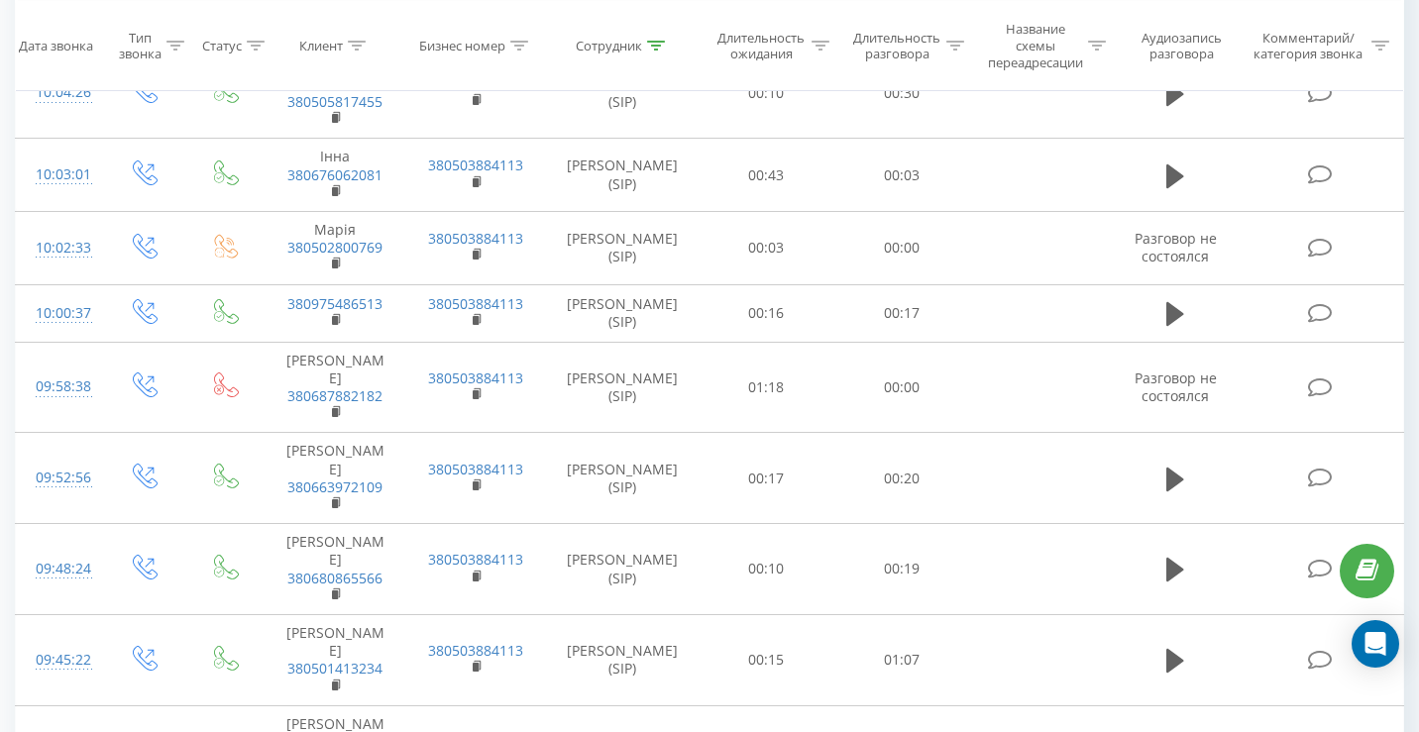
scroll to position [2033, 0]
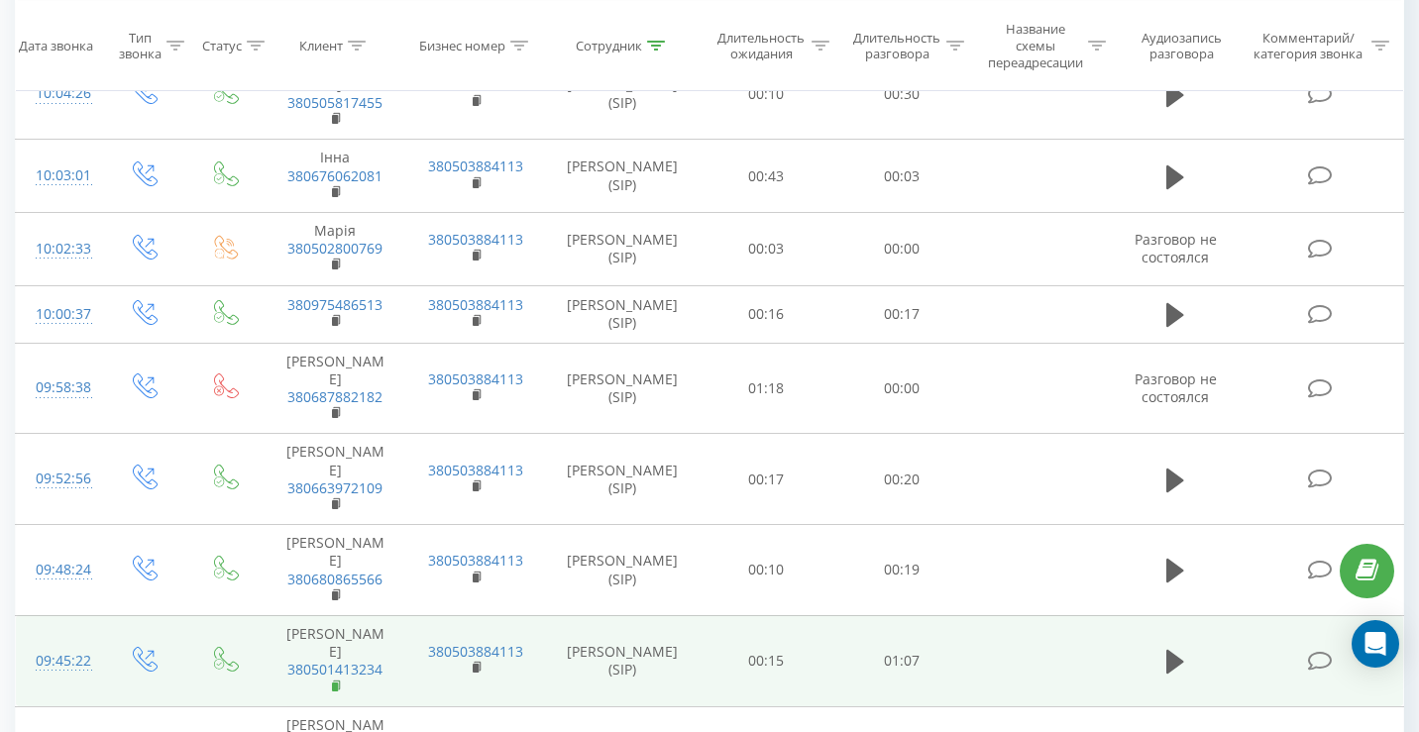
click at [336, 682] on rect at bounding box center [335, 686] width 6 height 9
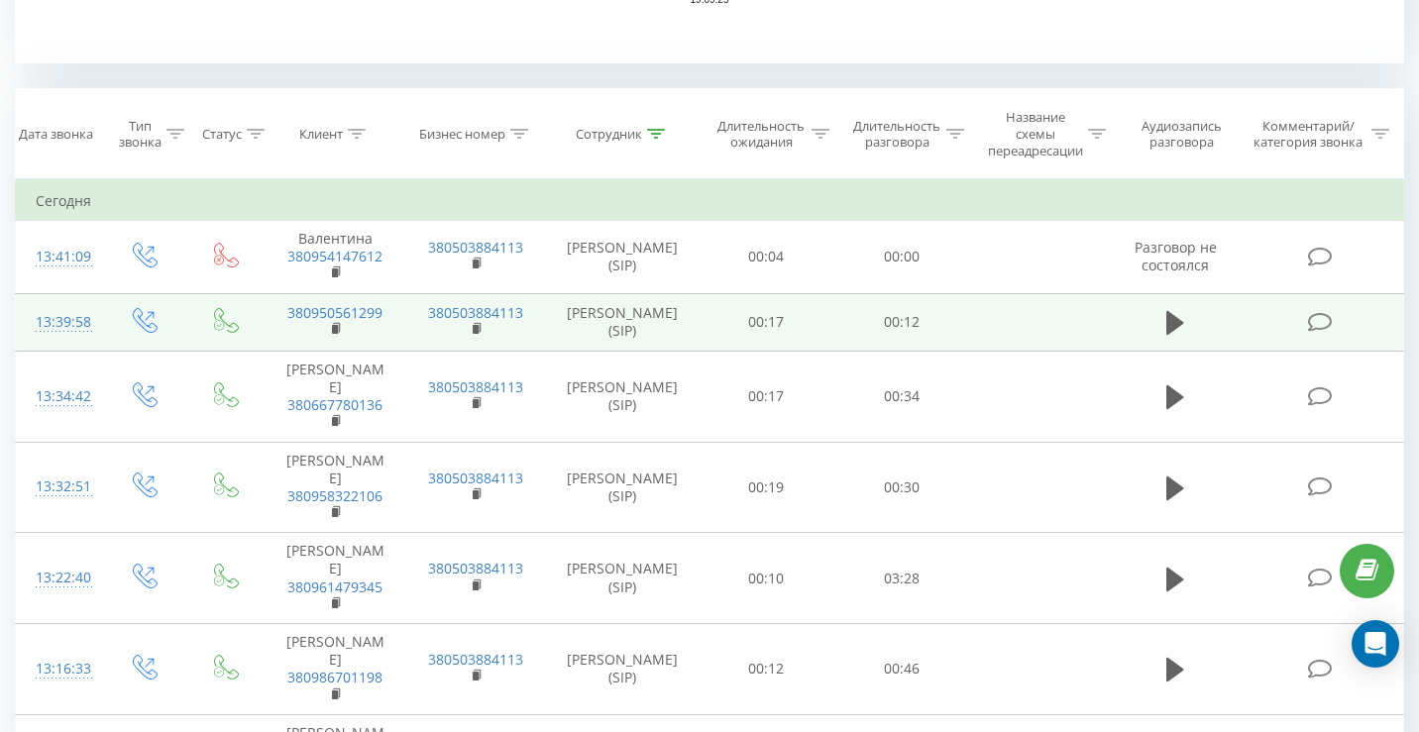
scroll to position [869, 0]
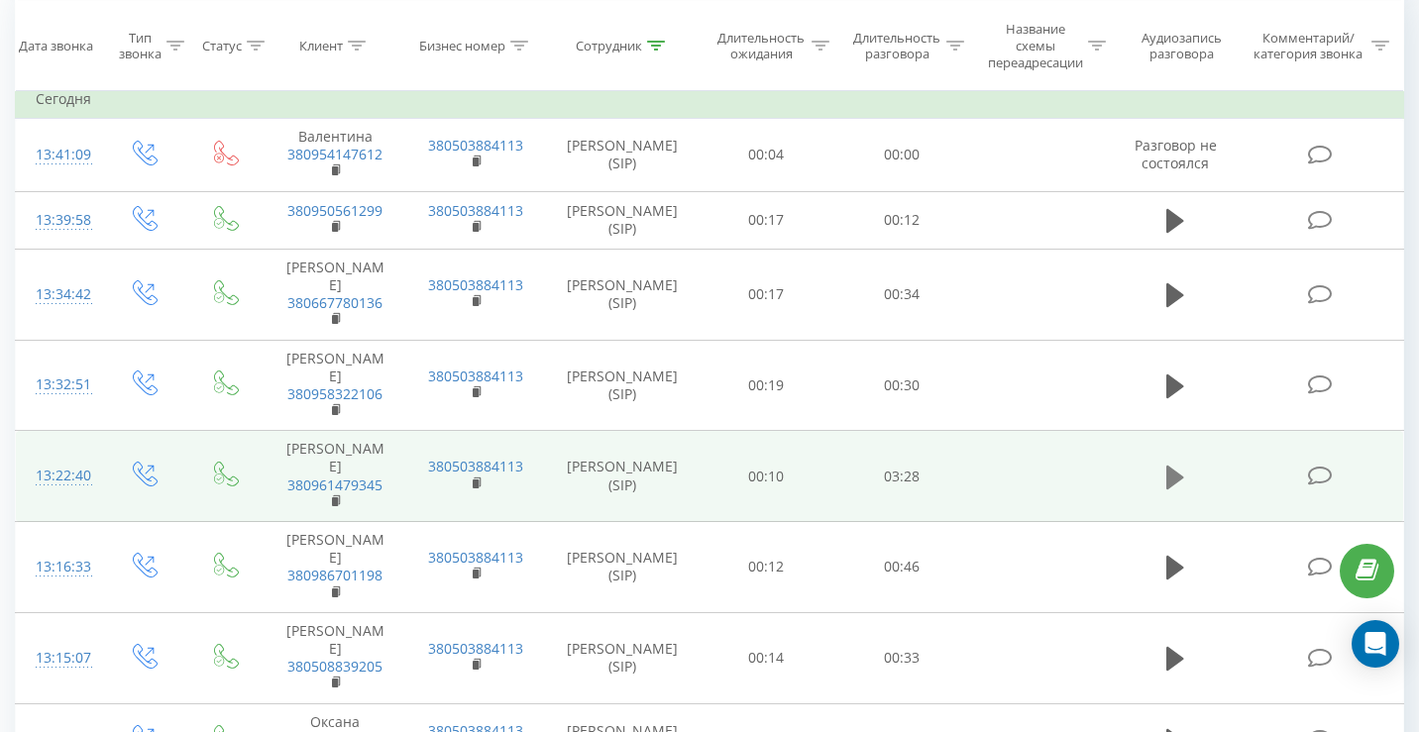
click at [1178, 465] on icon at bounding box center [1175, 477] width 18 height 24
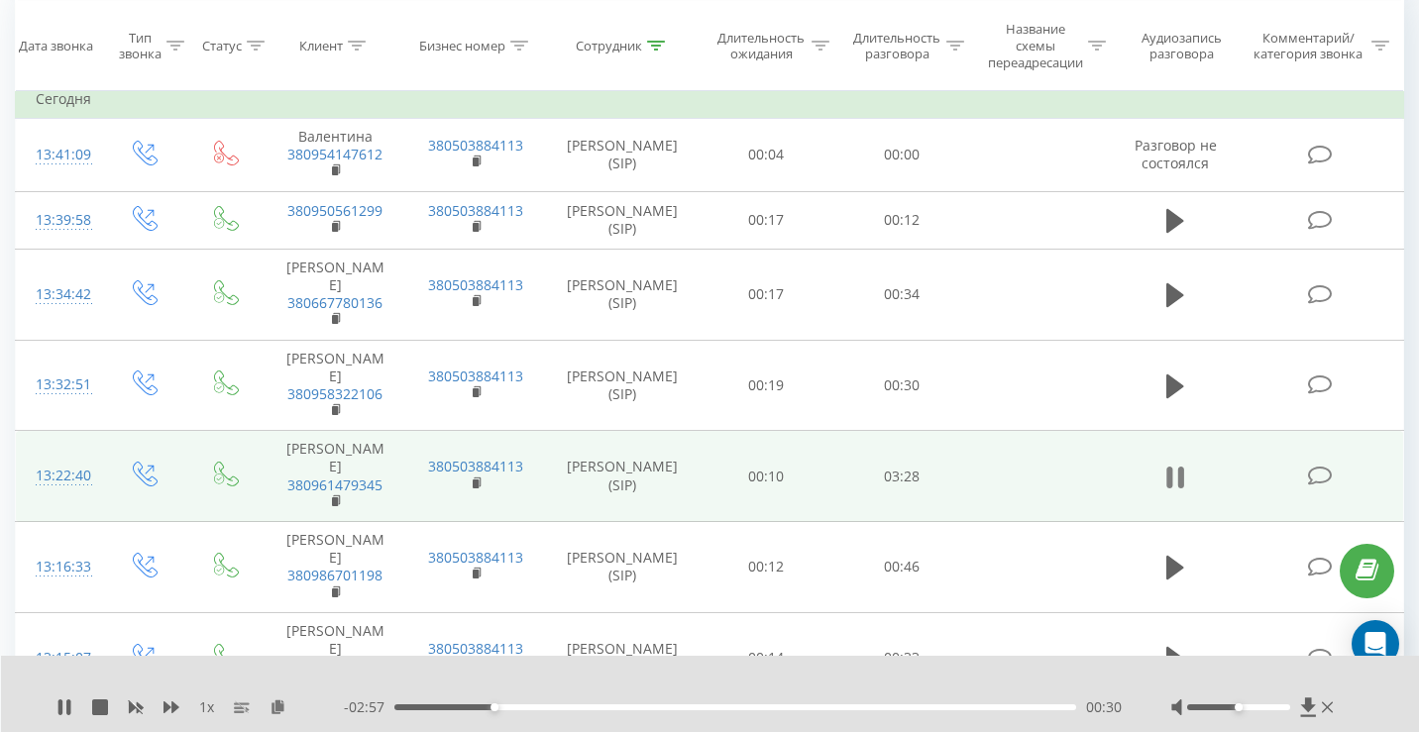
click at [1164, 475] on button at bounding box center [1175, 478] width 30 height 30
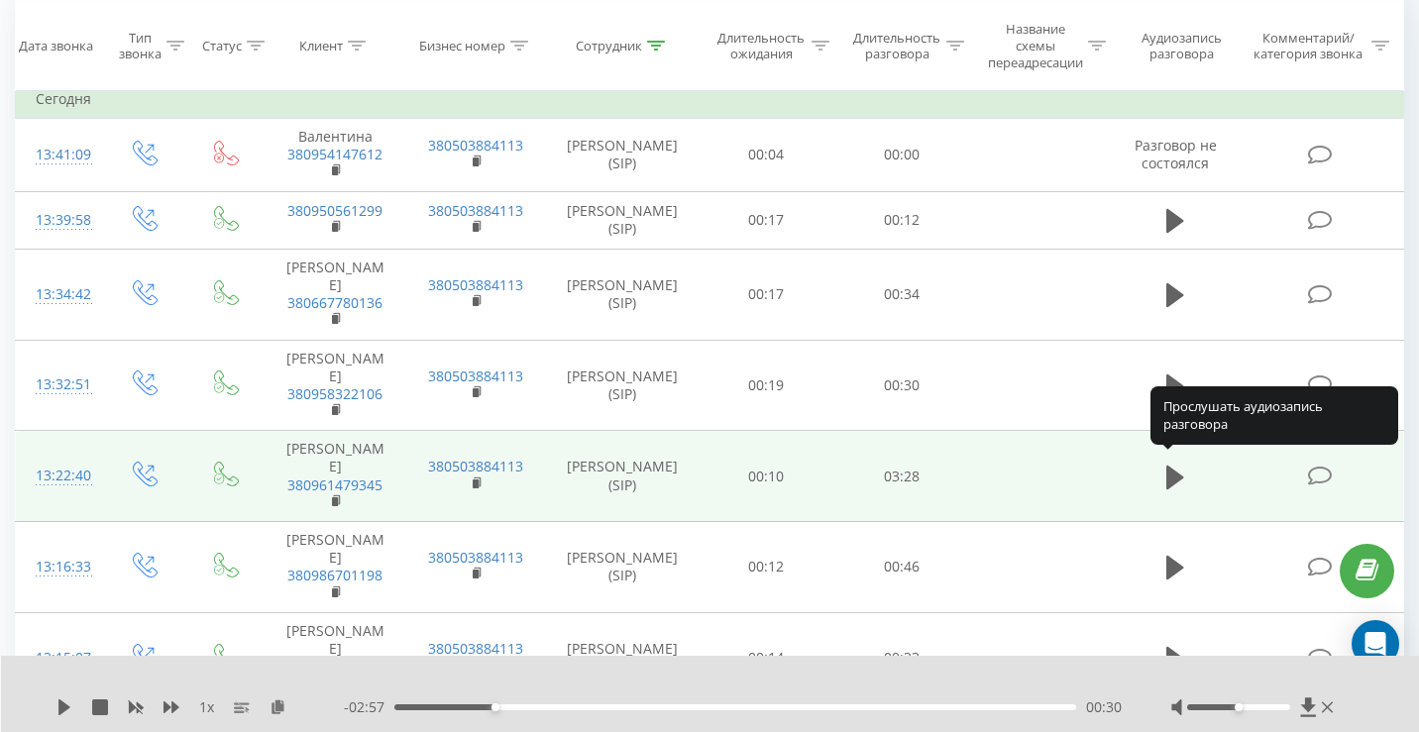
click at [1164, 475] on button at bounding box center [1175, 478] width 30 height 30
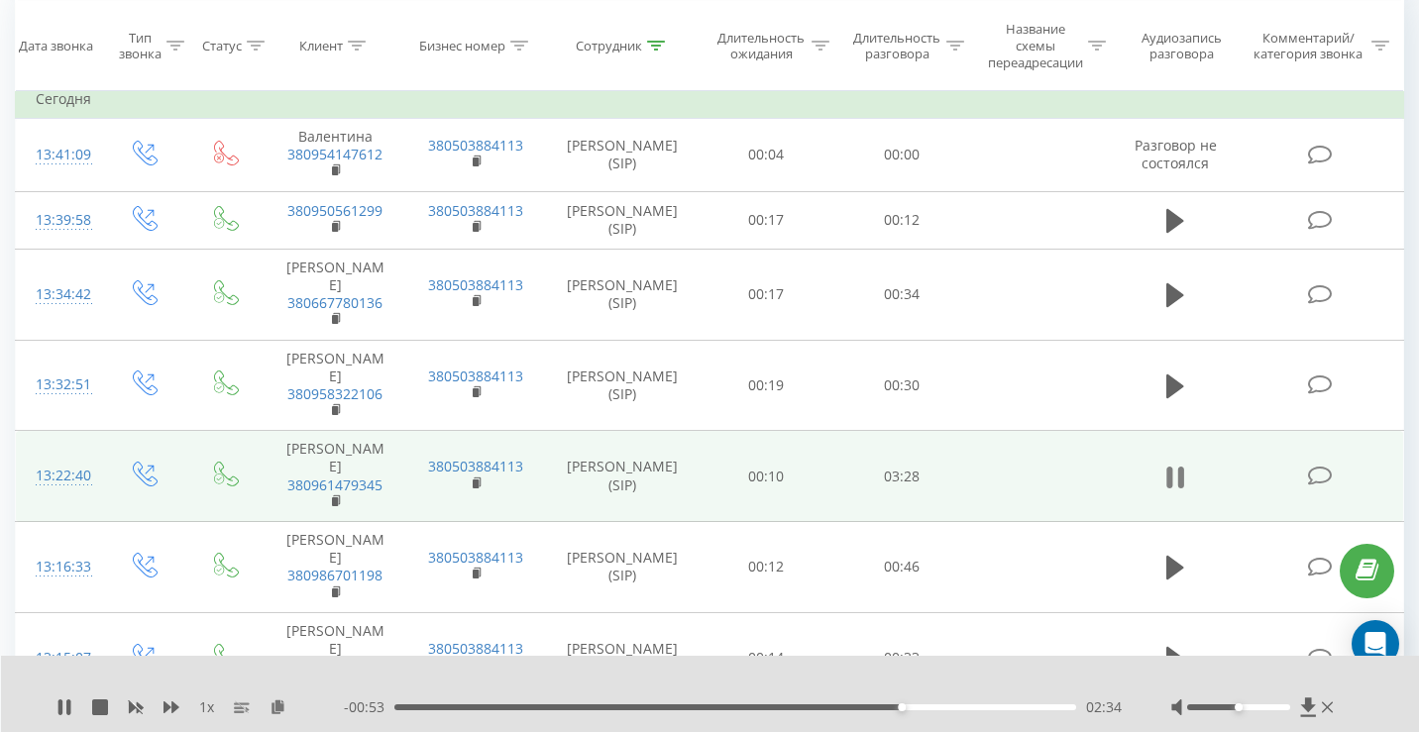
click at [1177, 465] on icon at bounding box center [1175, 478] width 18 height 28
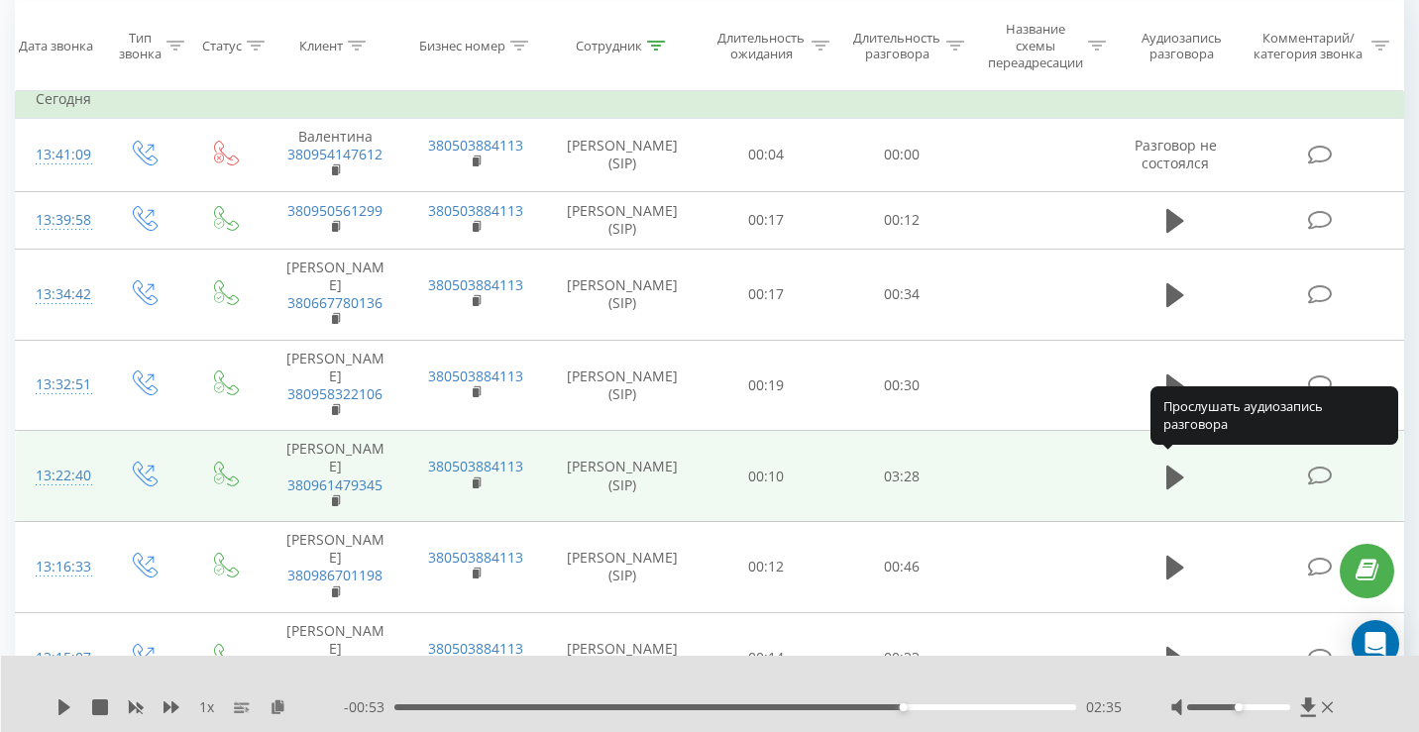
click at [1177, 465] on icon at bounding box center [1175, 477] width 18 height 24
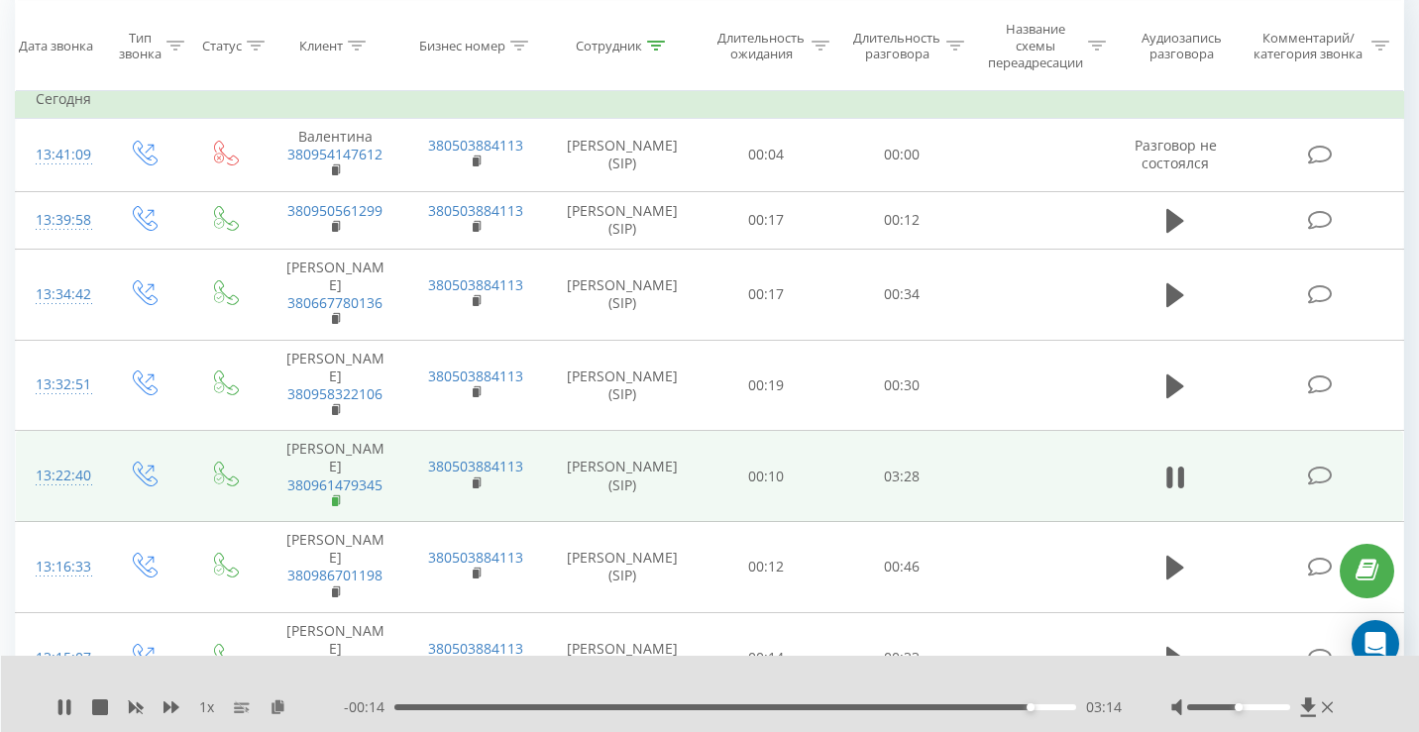
click at [337, 494] on icon at bounding box center [337, 501] width 11 height 14
